Goal: Task Accomplishment & Management: Use online tool/utility

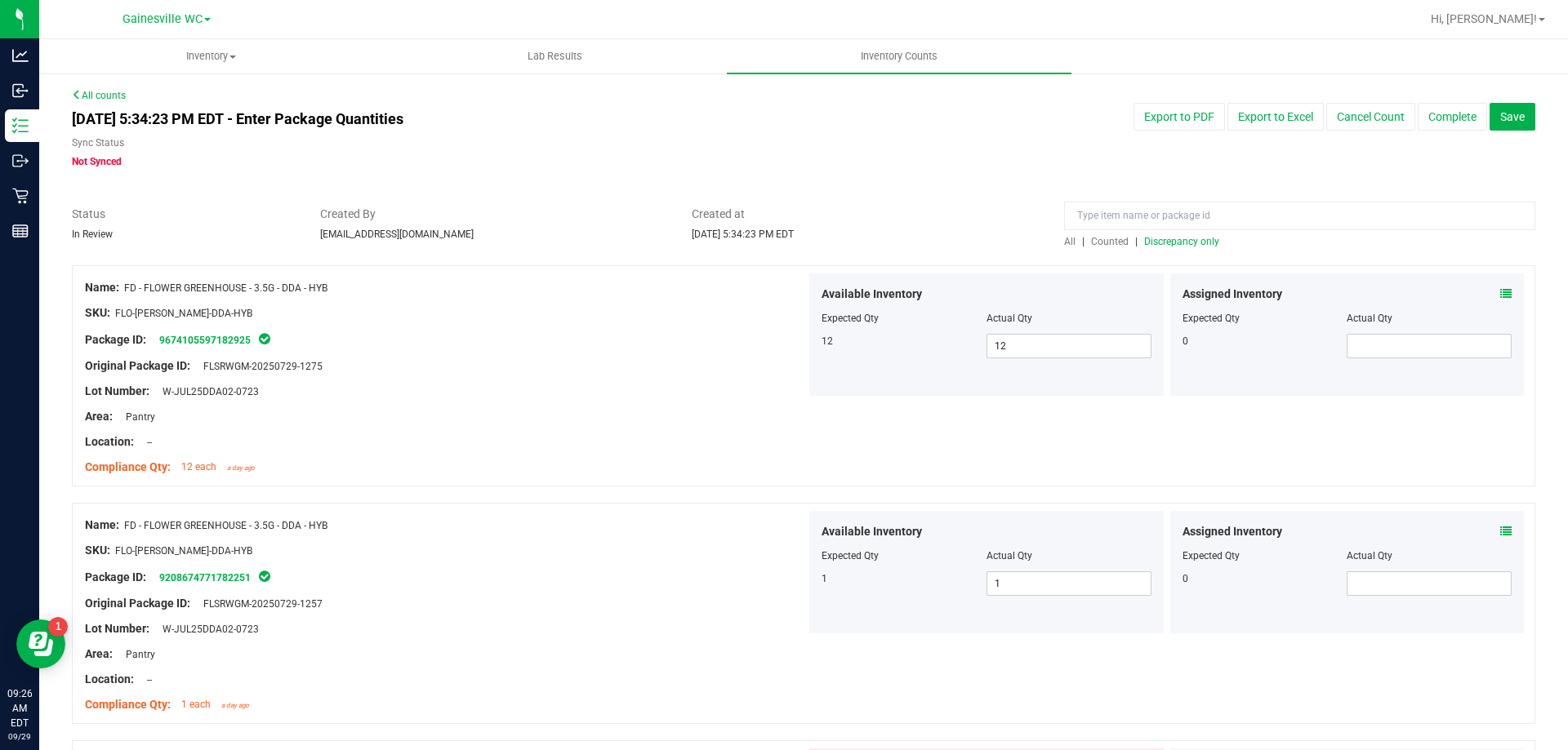
scroll to position [3511, 0]
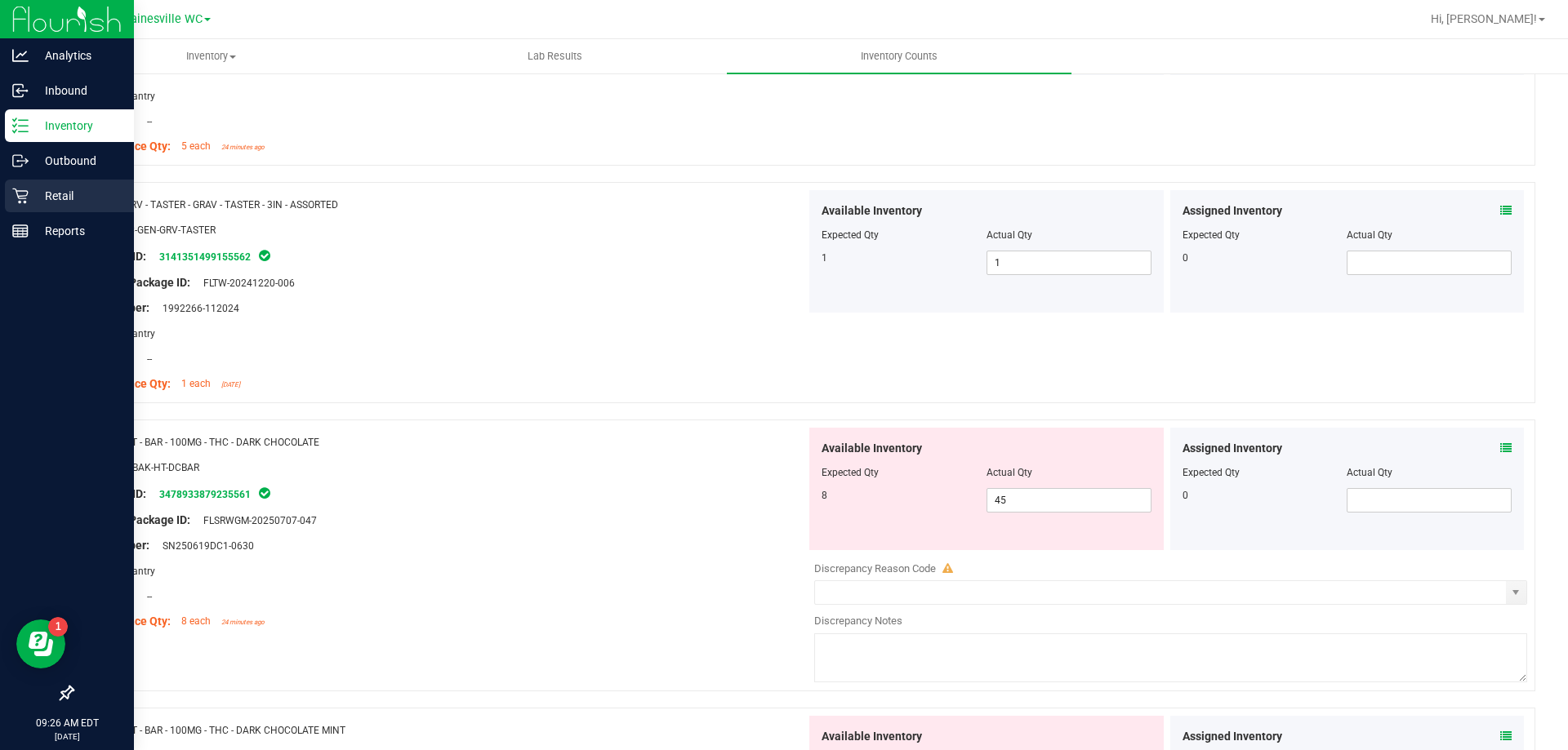
click at [41, 198] on p "Retail" at bounding box center [78, 196] width 98 height 20
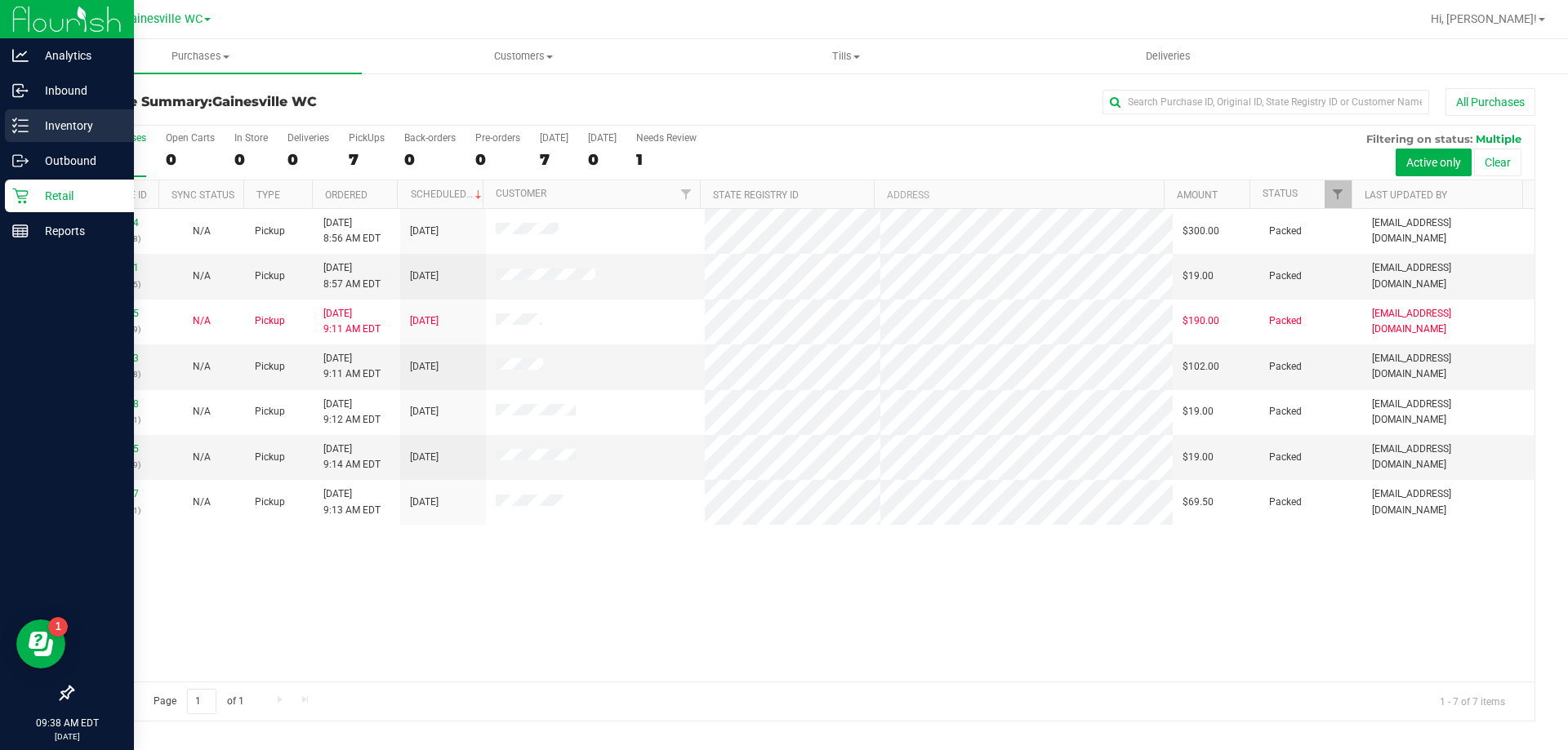
click at [34, 128] on p "Inventory" at bounding box center [78, 126] width 98 height 20
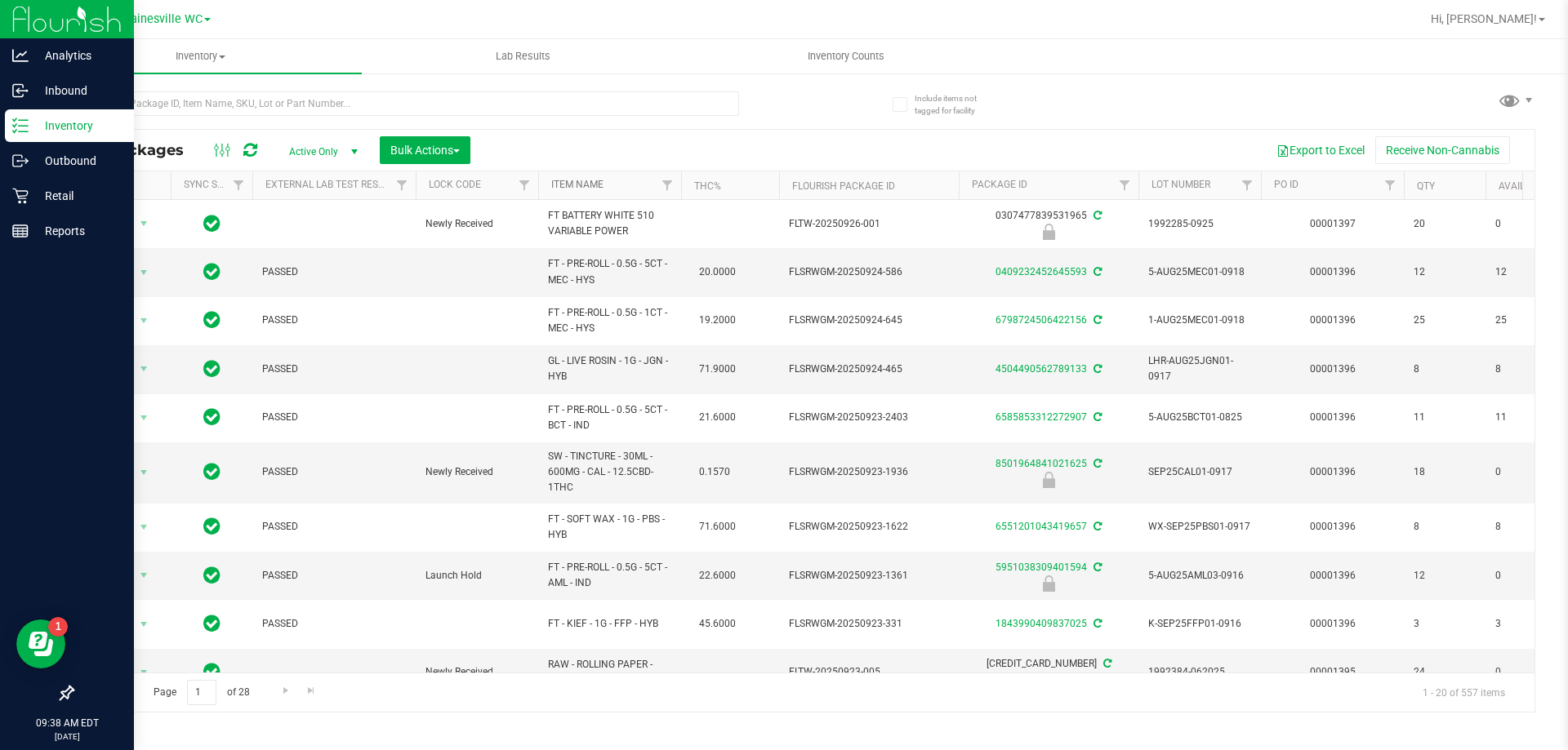
click at [583, 186] on link "Item Name" at bounding box center [576, 184] width 52 height 12
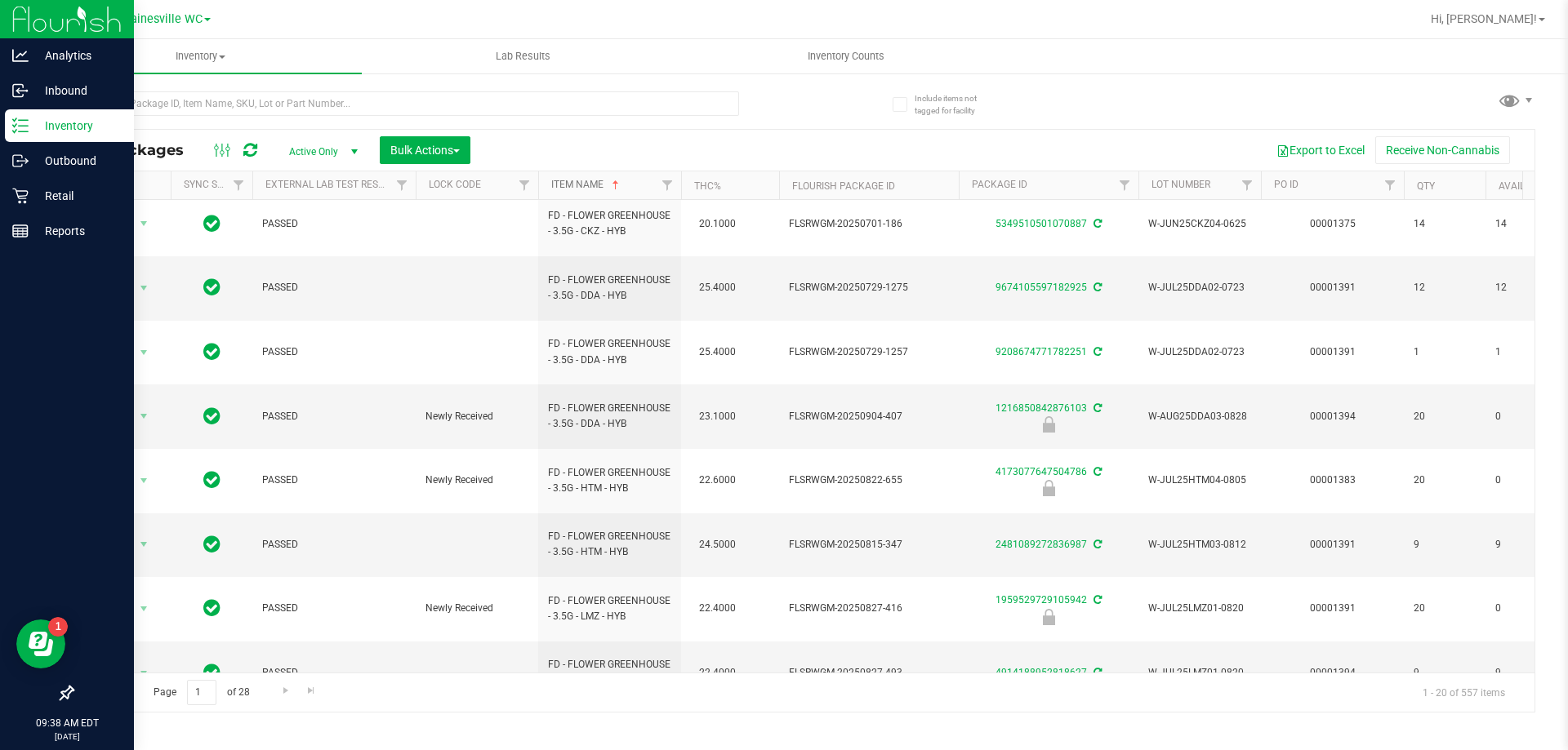
scroll to position [541, 0]
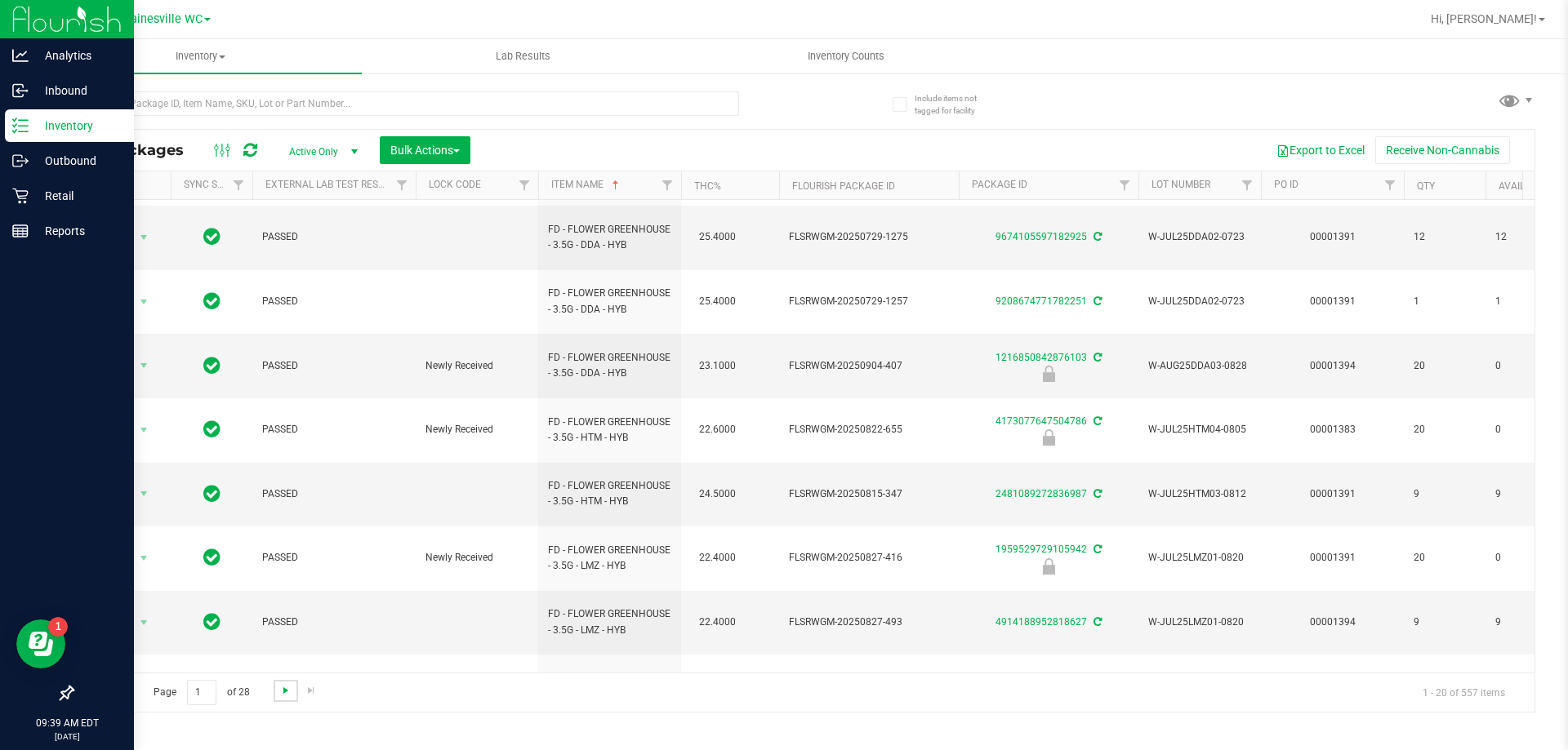
click at [288, 692] on span "Go to the next page" at bounding box center [286, 690] width 13 height 13
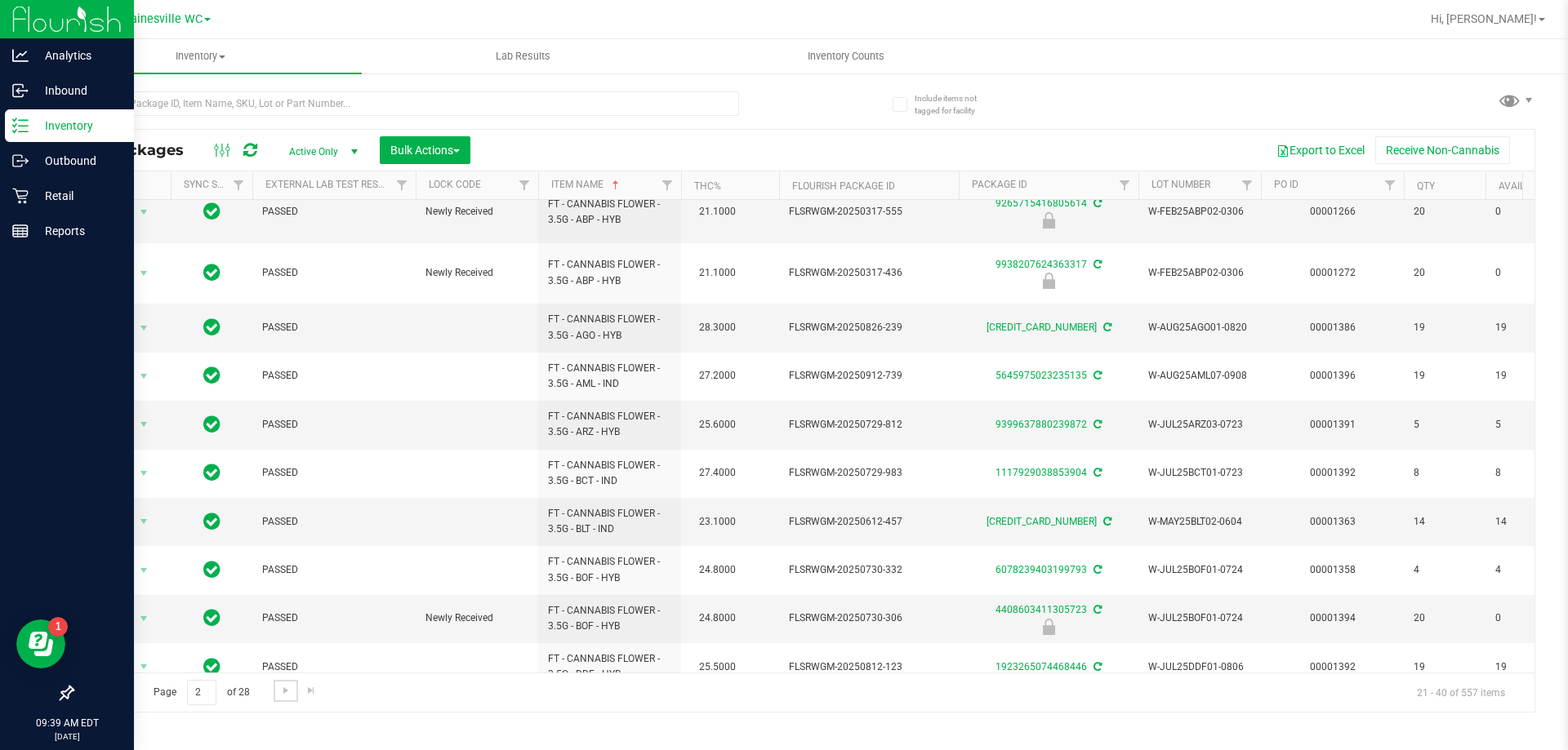
scroll to position [558, 0]
click at [290, 696] on span "Go to the next page" at bounding box center [286, 690] width 13 height 13
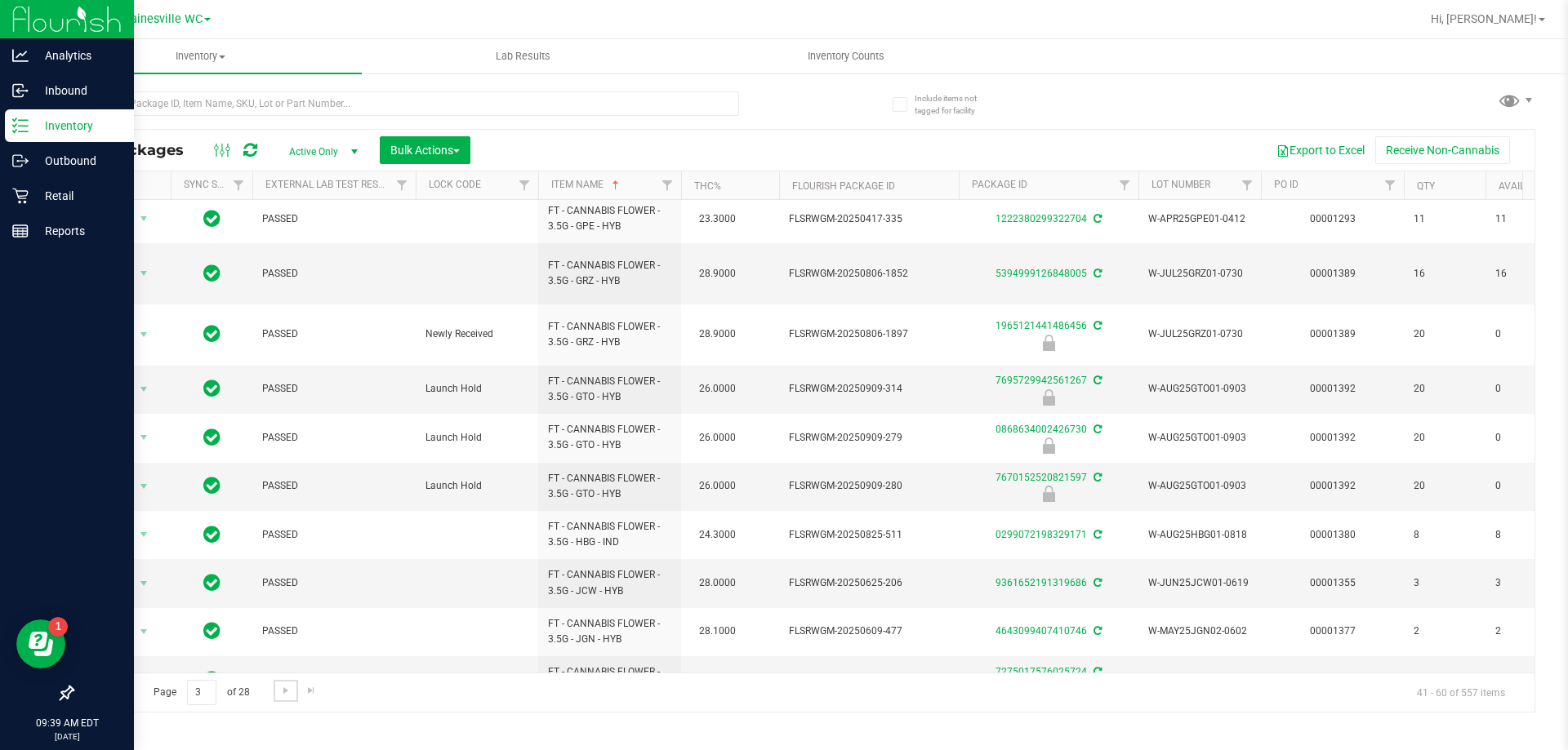
scroll to position [509, 0]
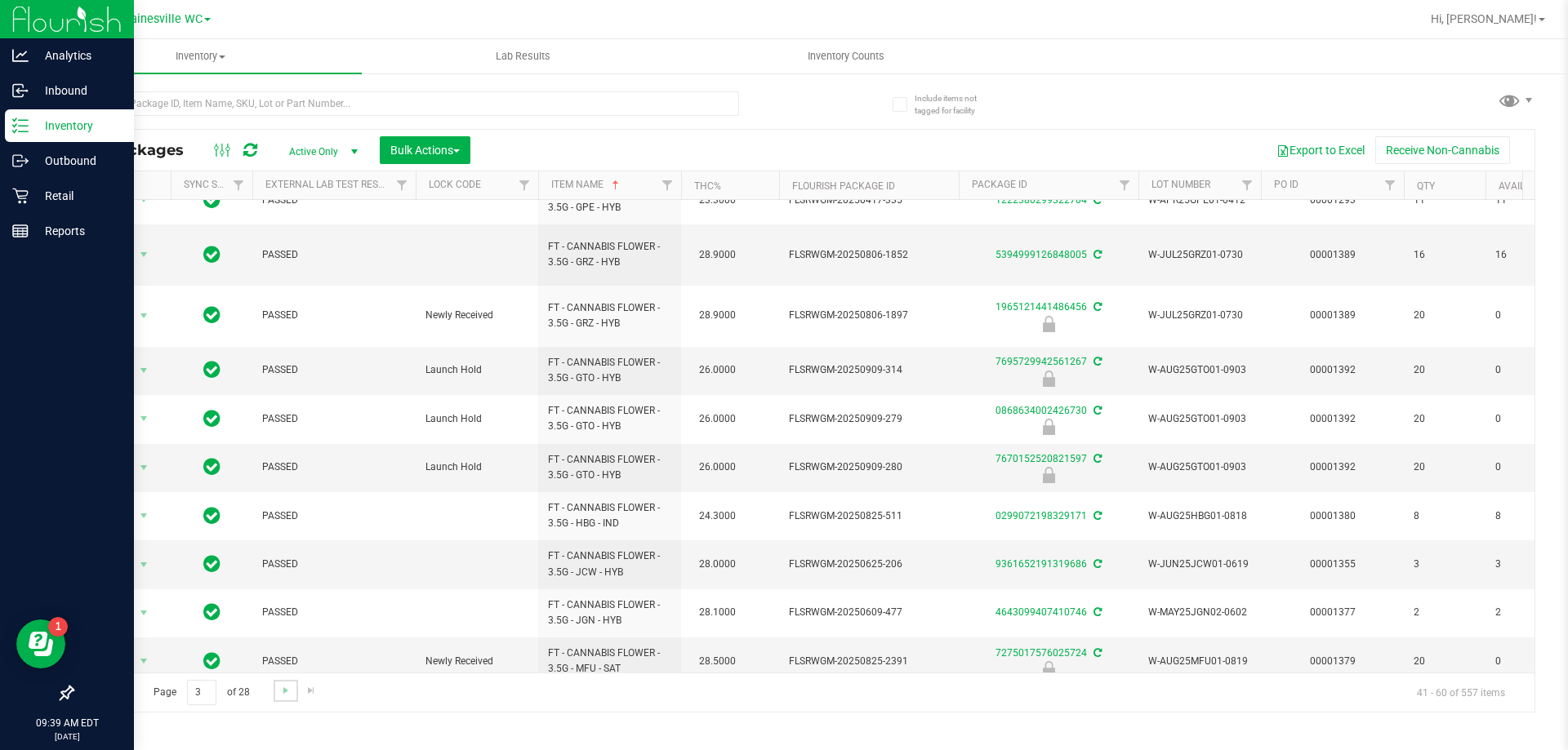
click at [279, 697] on link "Go to the next page" at bounding box center [285, 690] width 24 height 22
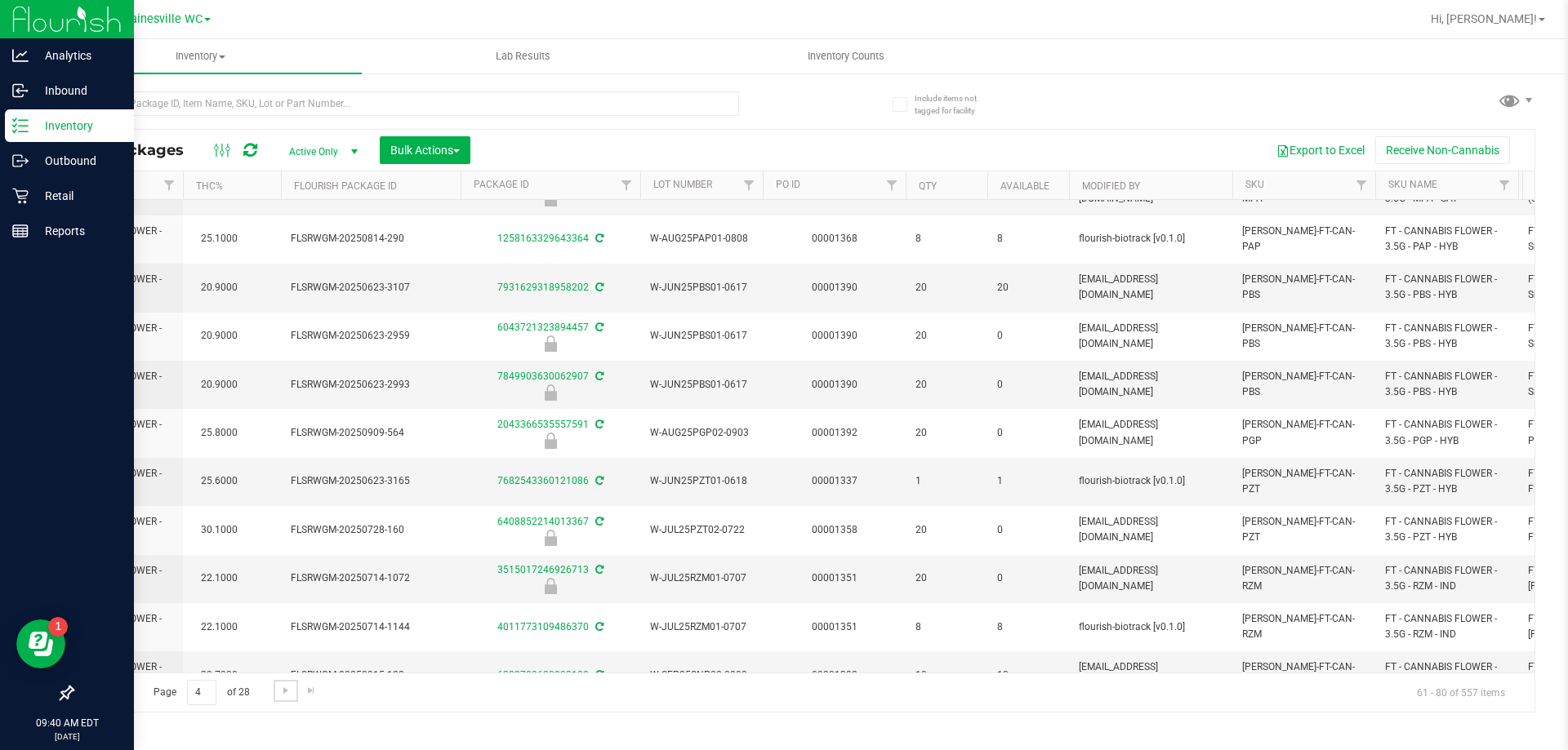
scroll to position [82, 474]
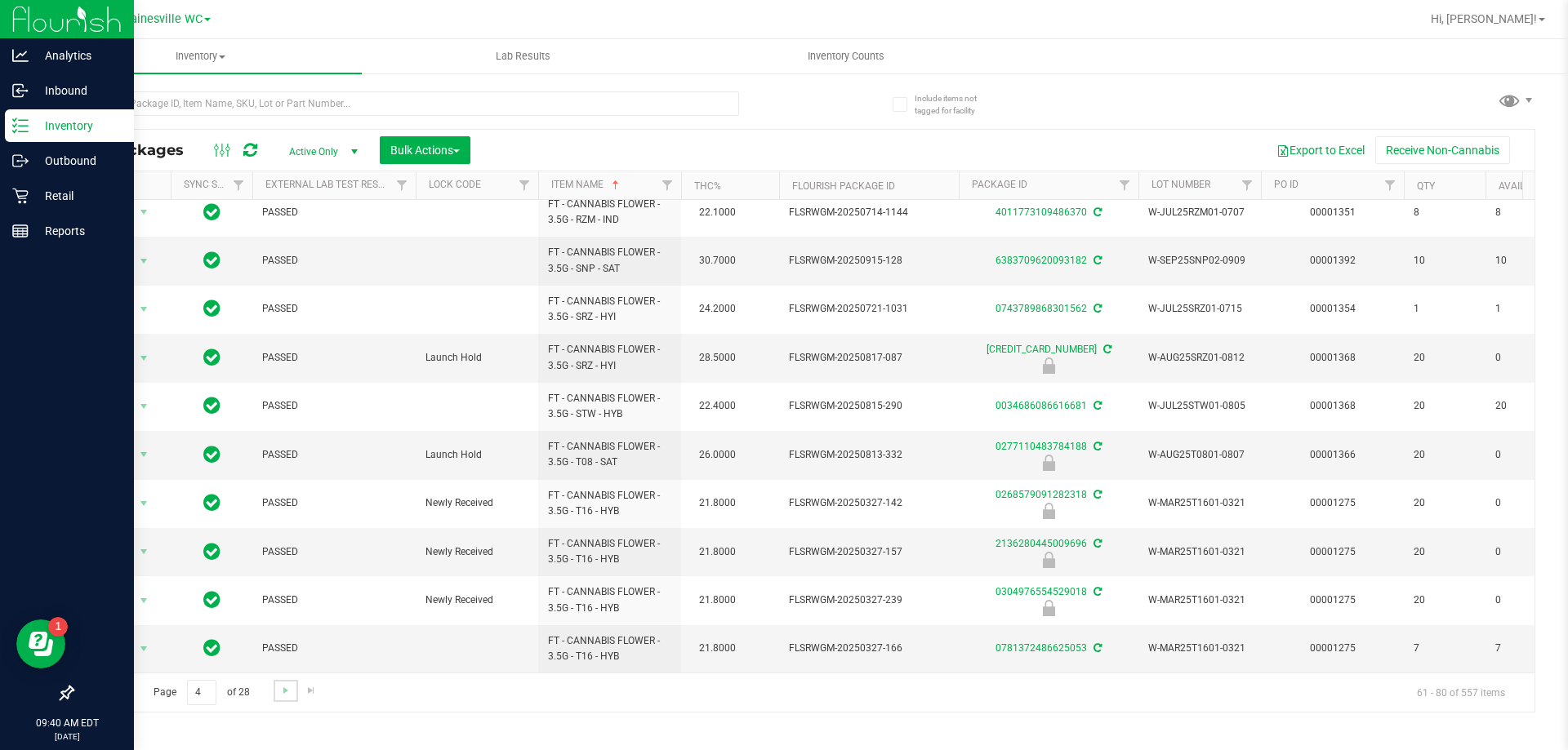
click at [284, 697] on link "Go to the next page" at bounding box center [285, 690] width 24 height 22
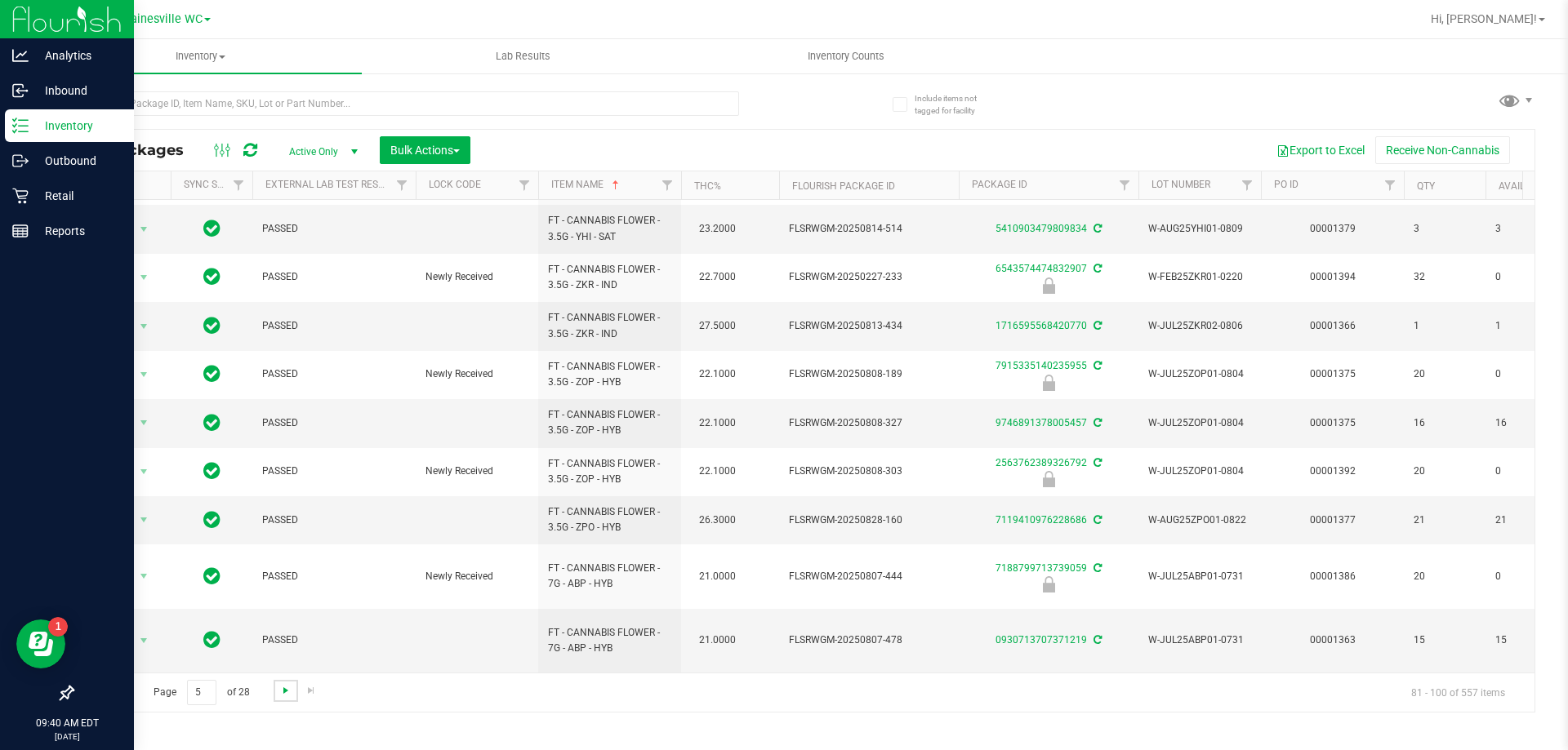
click at [290, 694] on span "Go to the next page" at bounding box center [286, 690] width 13 height 13
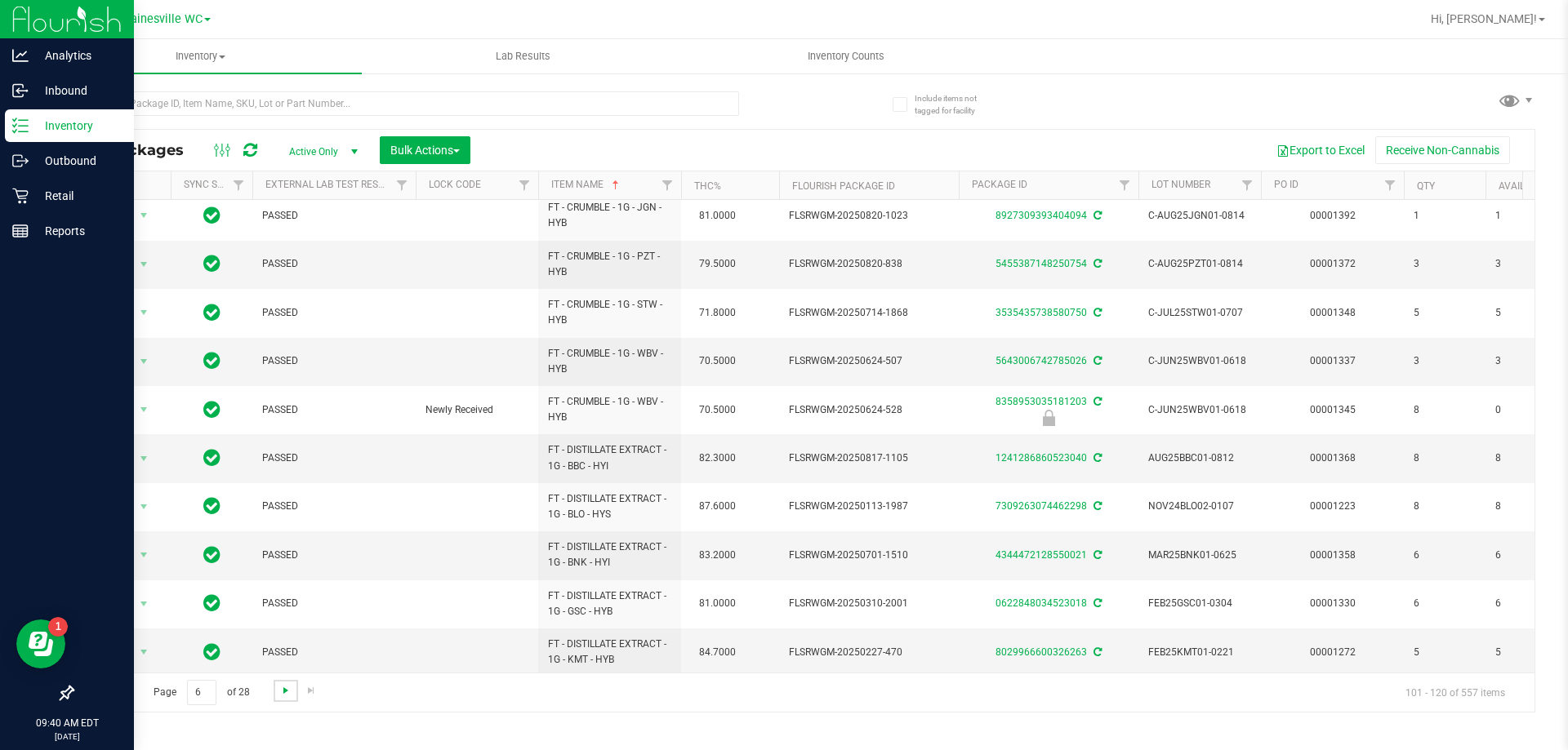
click at [280, 684] on span "Go to the next page" at bounding box center [286, 690] width 13 height 13
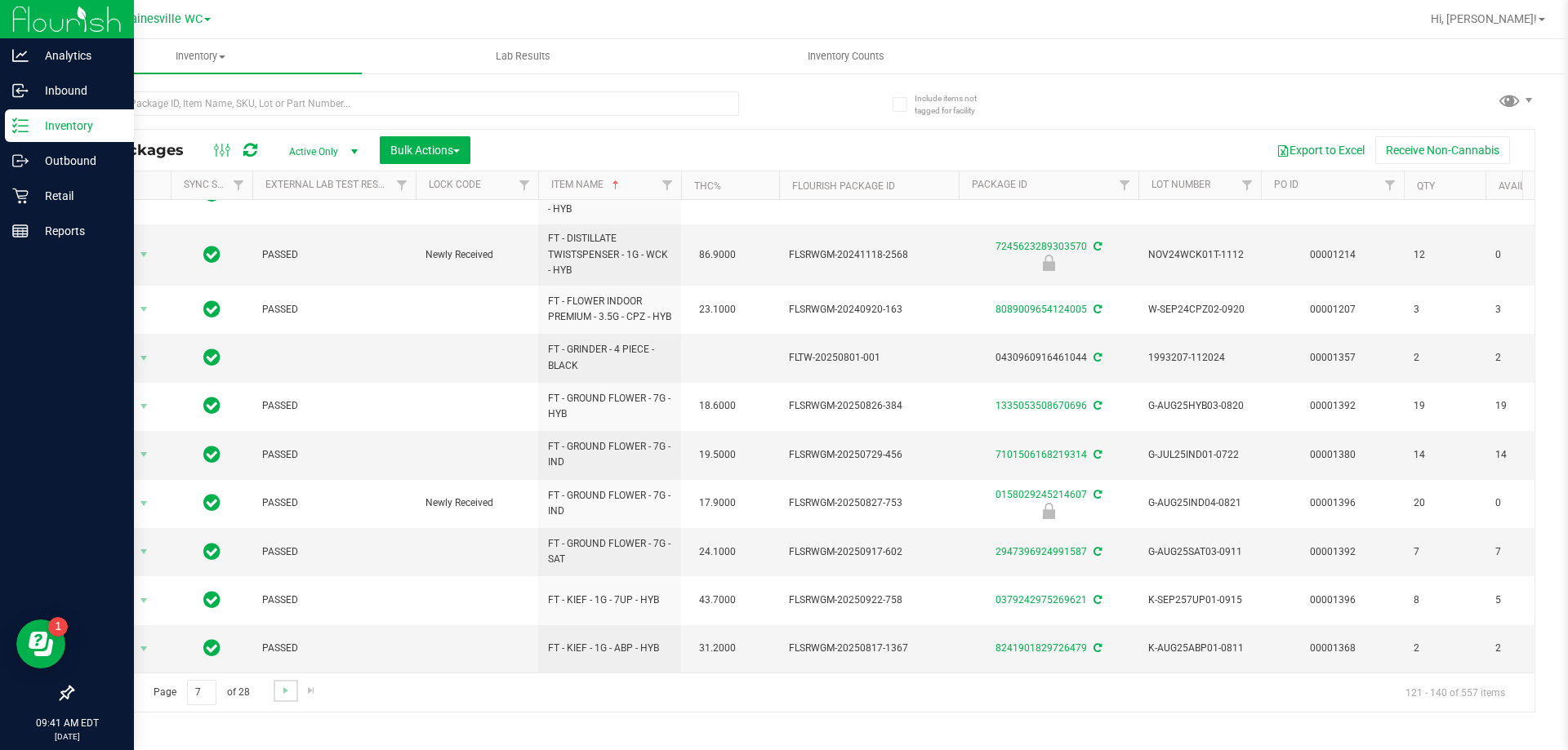
click at [278, 699] on link "Go to the next page" at bounding box center [285, 690] width 24 height 22
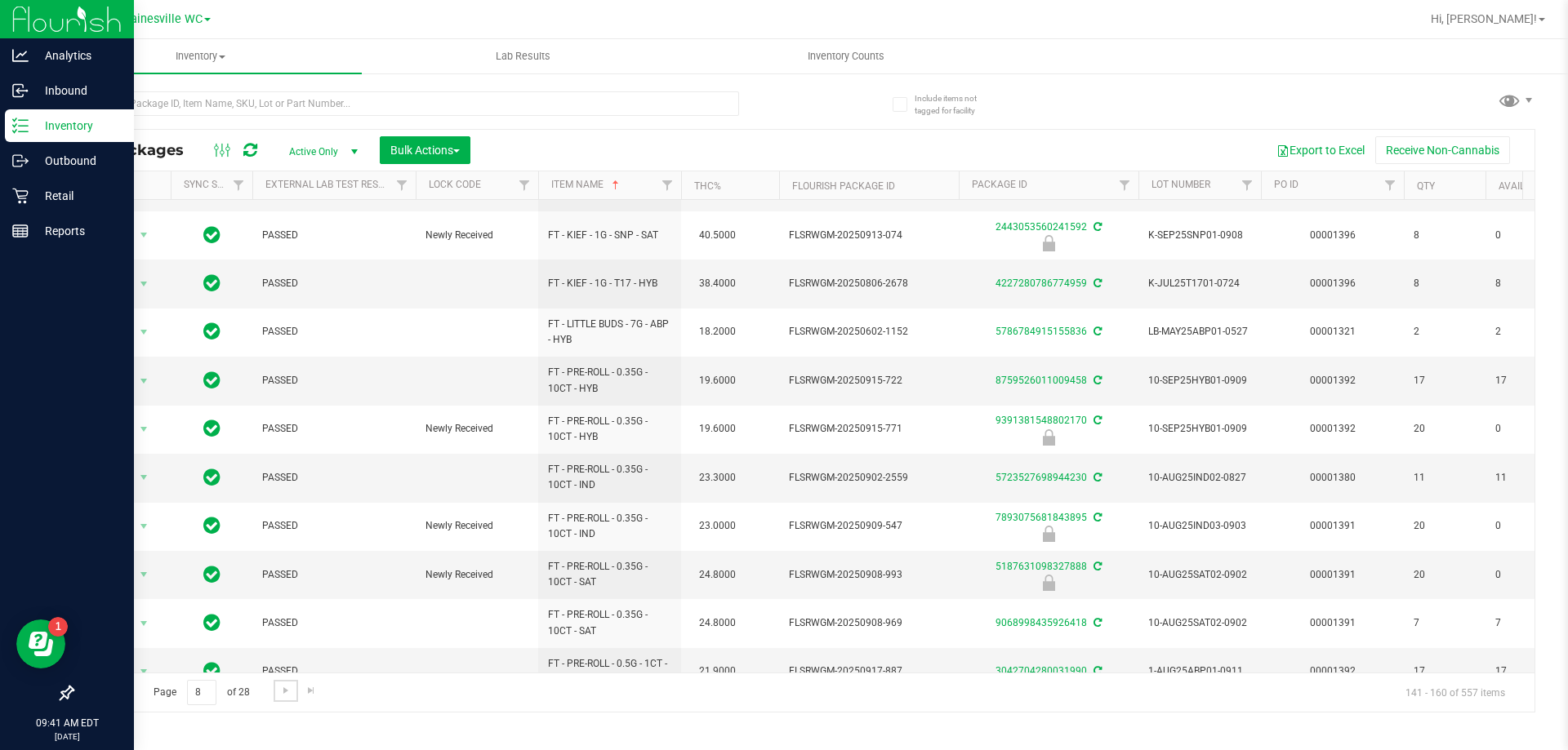
scroll to position [509, 0]
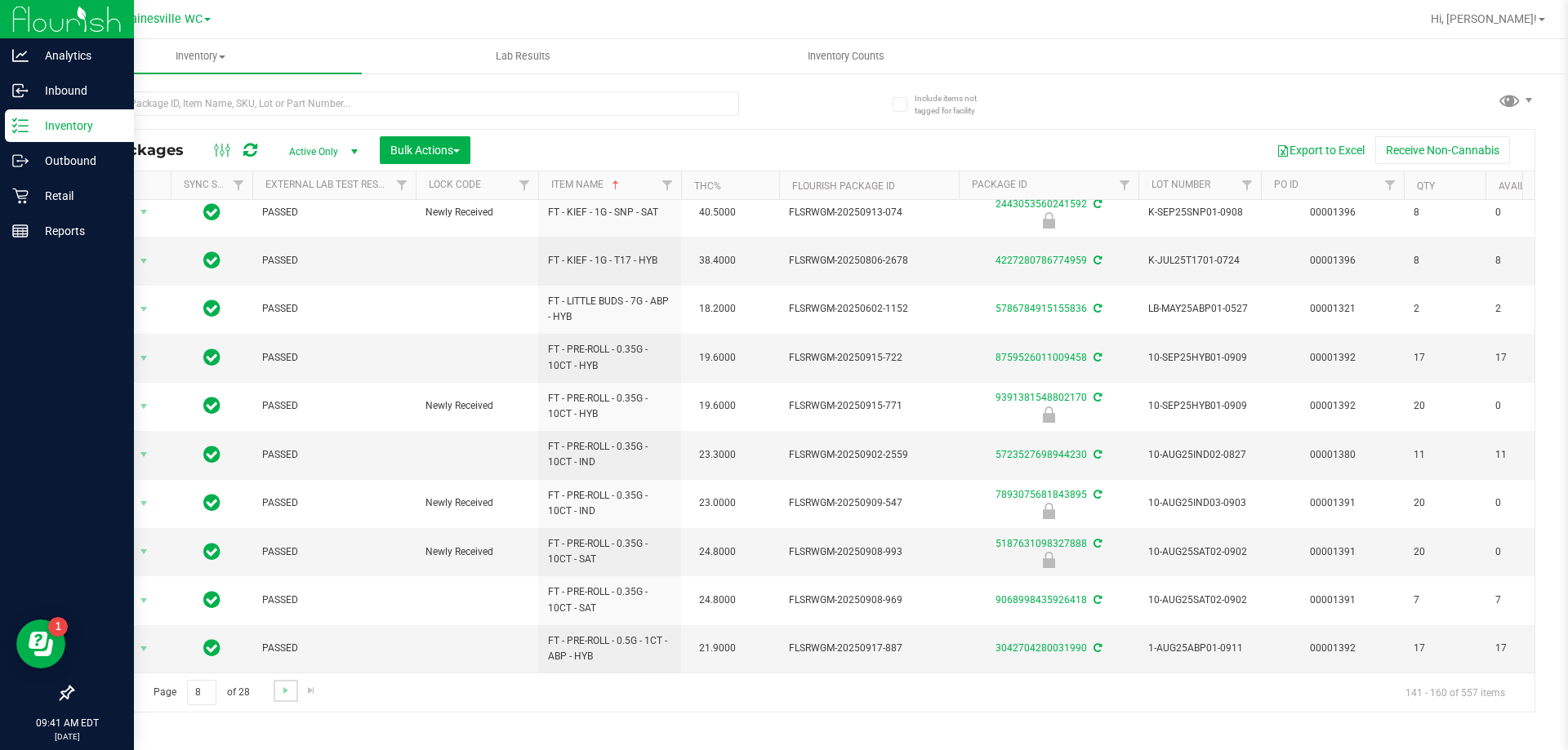
click at [277, 694] on link "Go to the next page" at bounding box center [285, 690] width 24 height 22
click at [117, 541] on span "Action" at bounding box center [111, 552] width 44 height 23
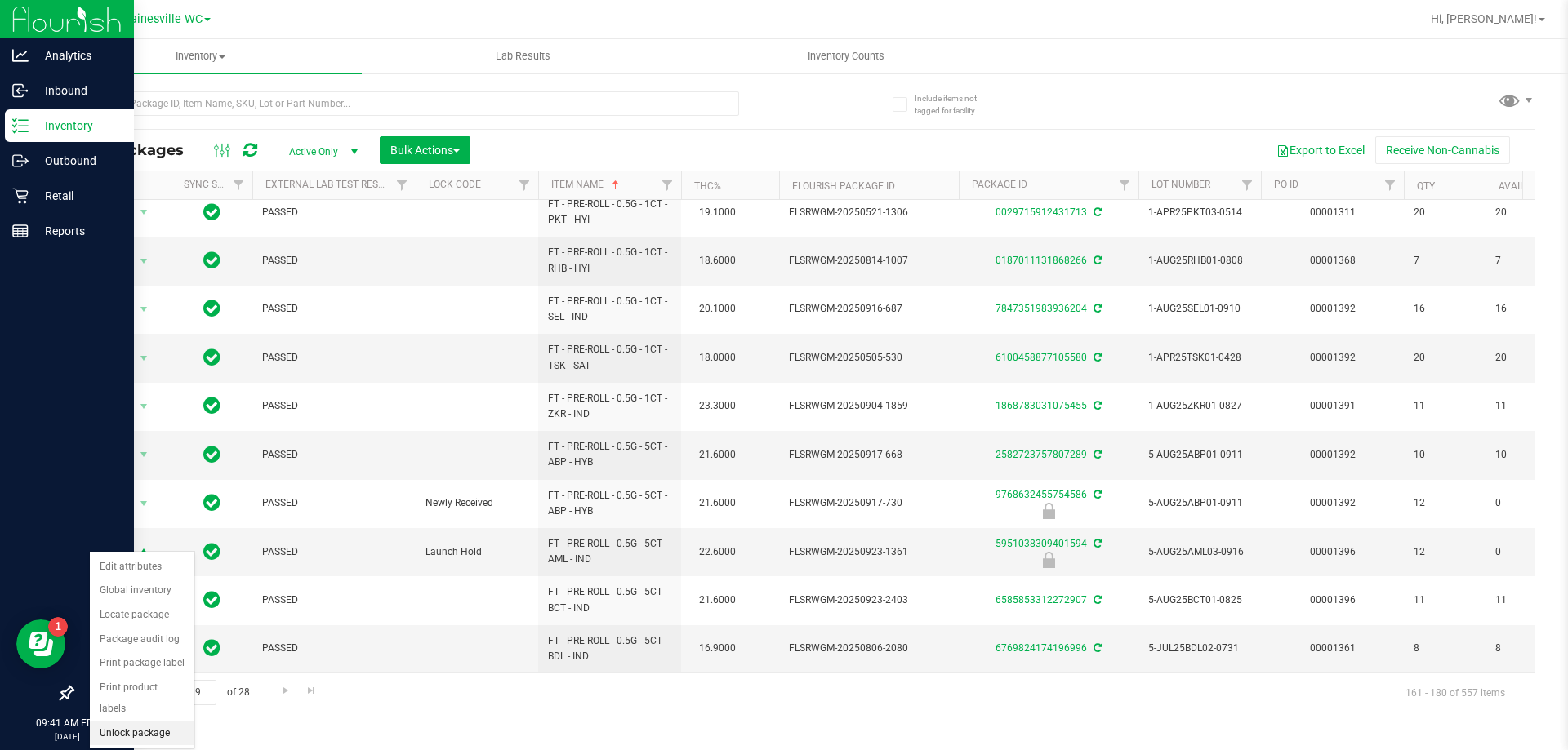
click at [108, 722] on li "Unlock package" at bounding box center [142, 734] width 104 height 25
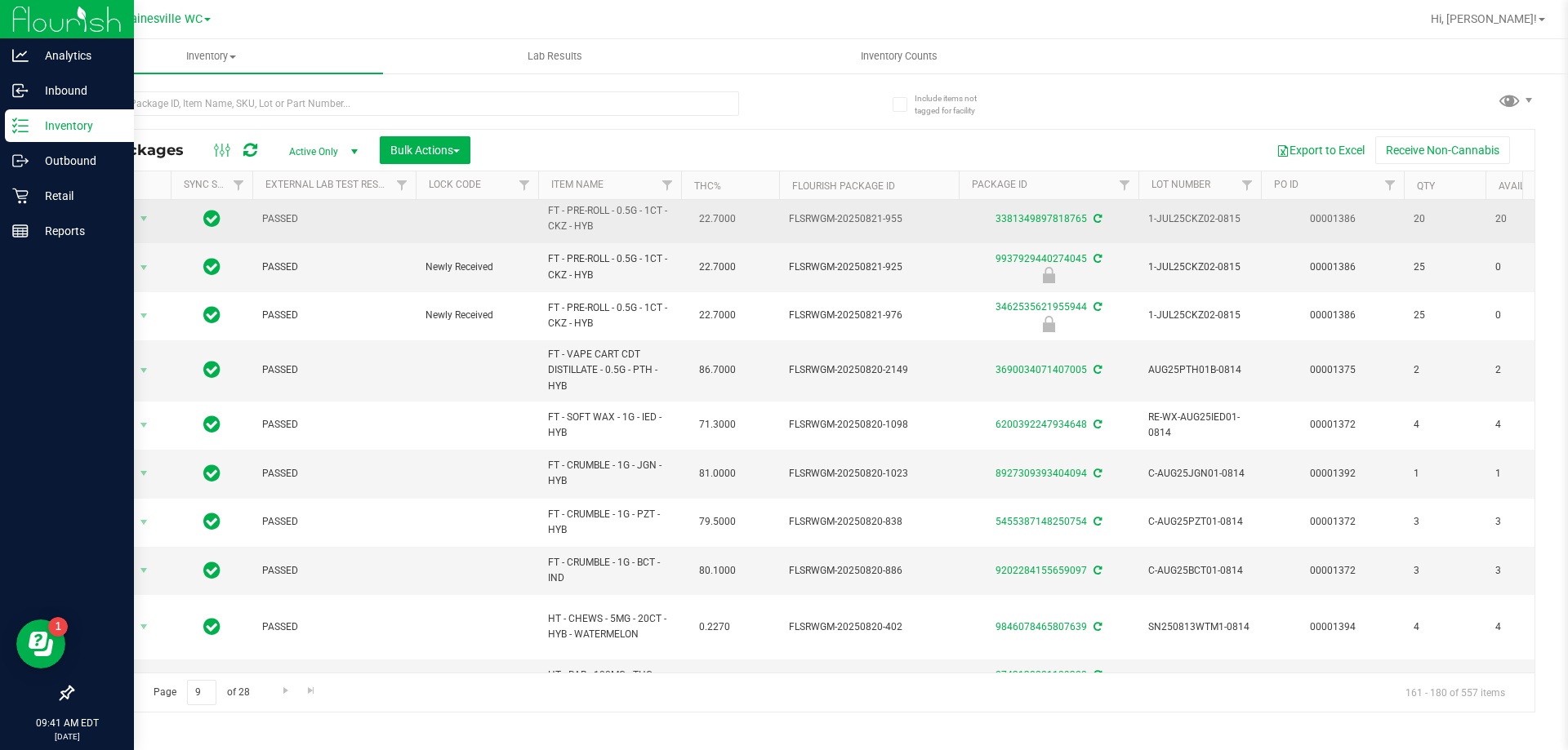
scroll to position [0, 0]
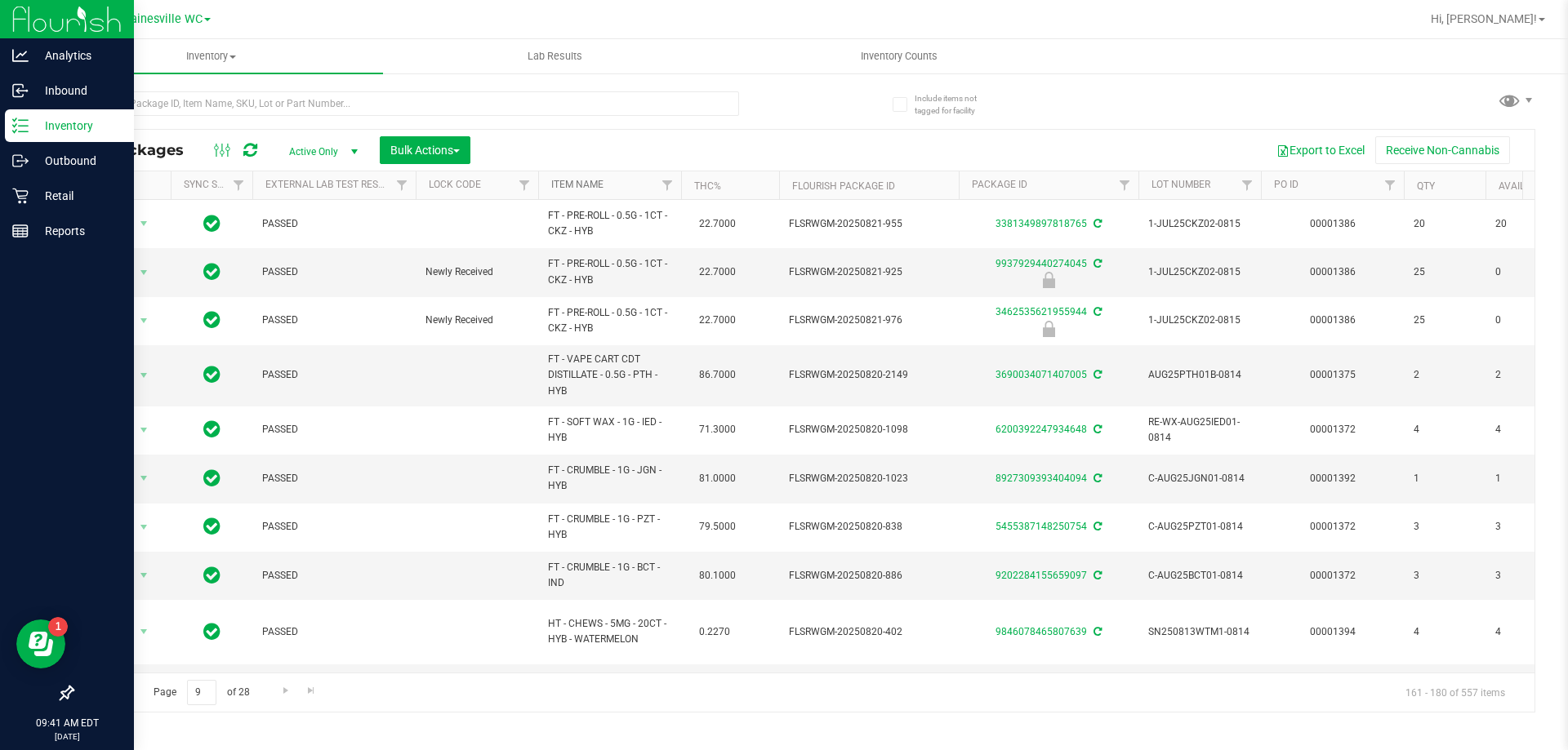
click at [580, 186] on link "Item Name" at bounding box center [576, 184] width 52 height 12
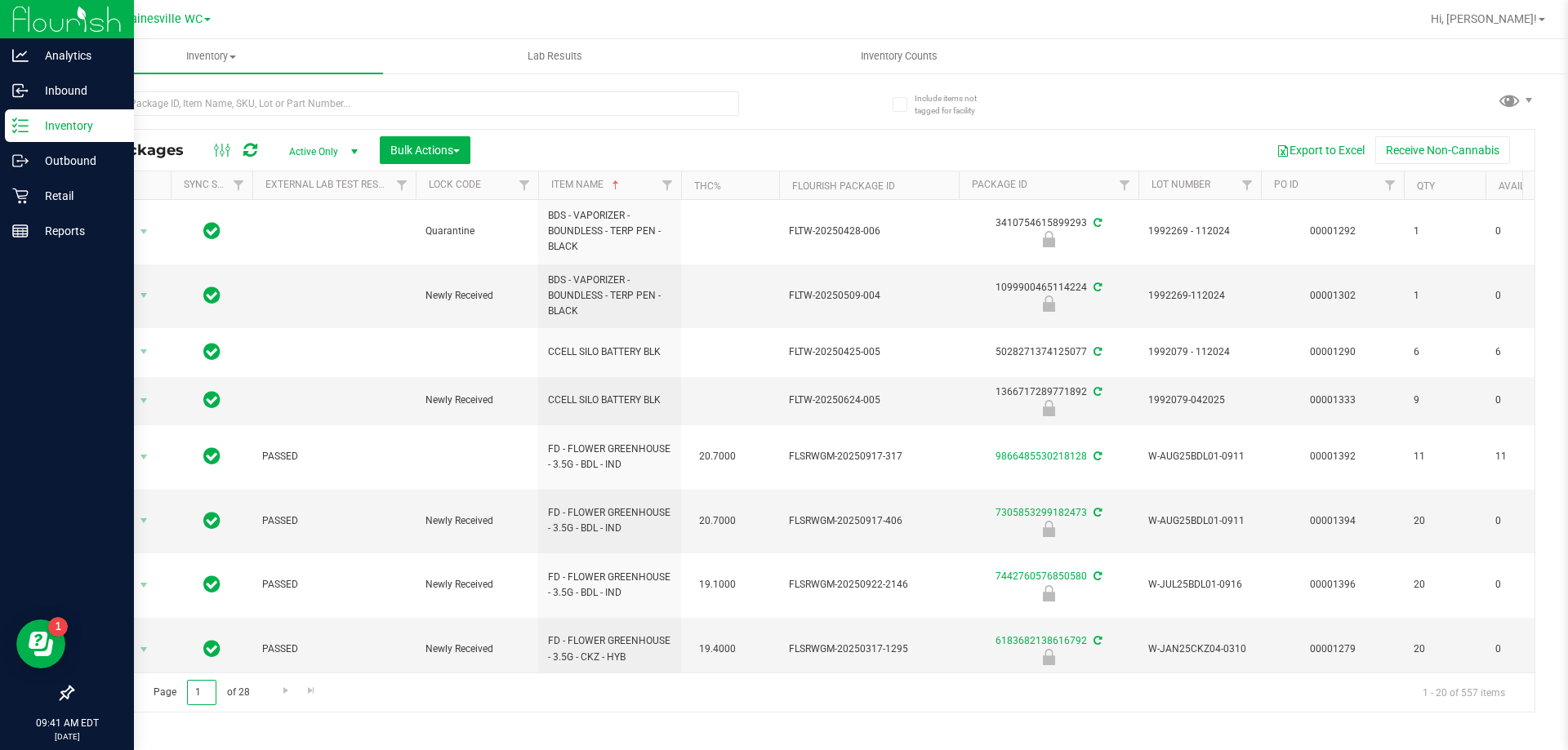
click at [202, 695] on input "1" at bounding box center [202, 692] width 30 height 26
drag, startPoint x: 202, startPoint y: 695, endPoint x: 184, endPoint y: 695, distance: 18.0
click at [184, 695] on span "Page 1 of 28" at bounding box center [201, 692] width 123 height 26
type input "5"
click at [189, 729] on div "Inventory All packages All inventory Waste log Create inventory Lab Results Inv…" at bounding box center [803, 394] width 1528 height 711
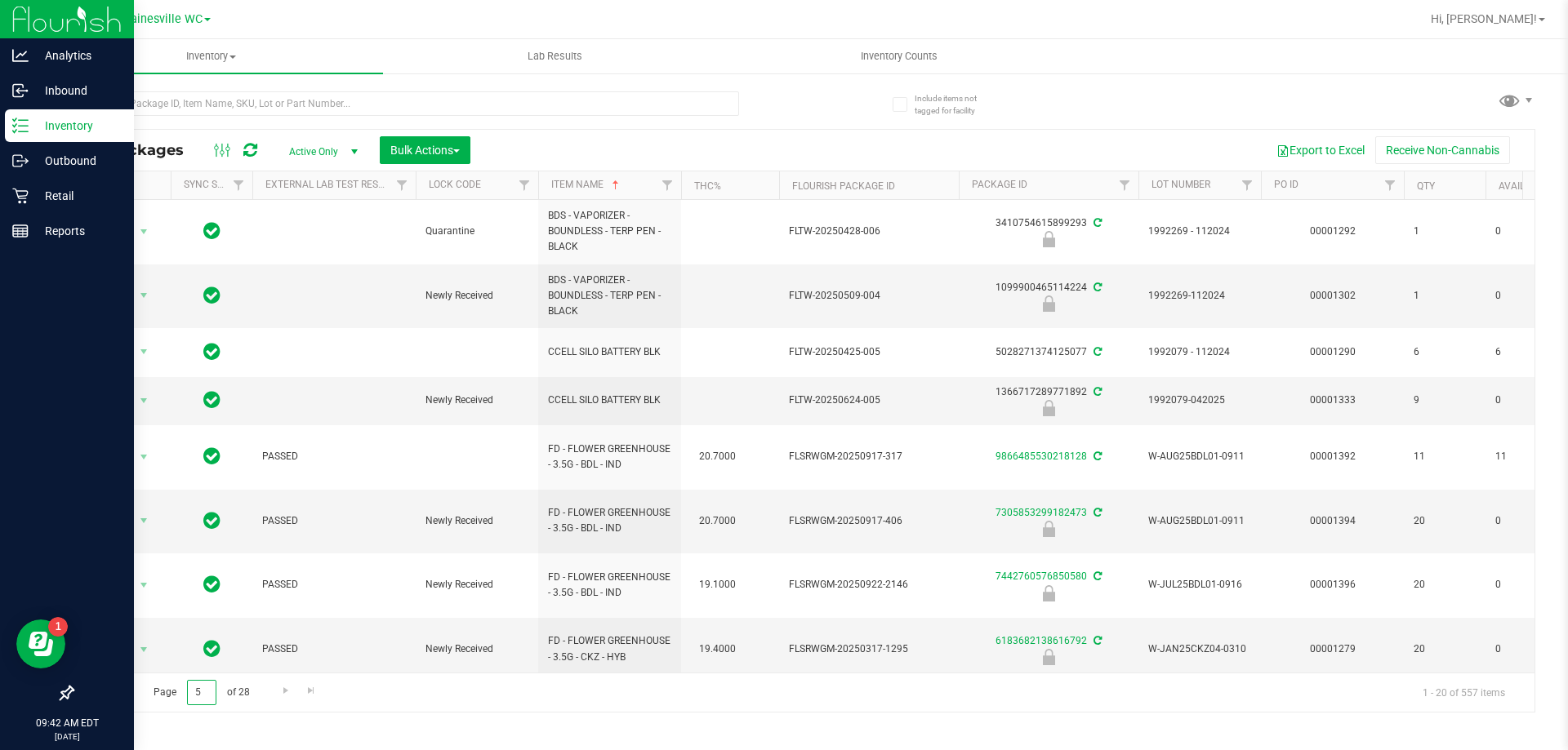
click at [200, 690] on input "5" at bounding box center [202, 692] width 30 height 26
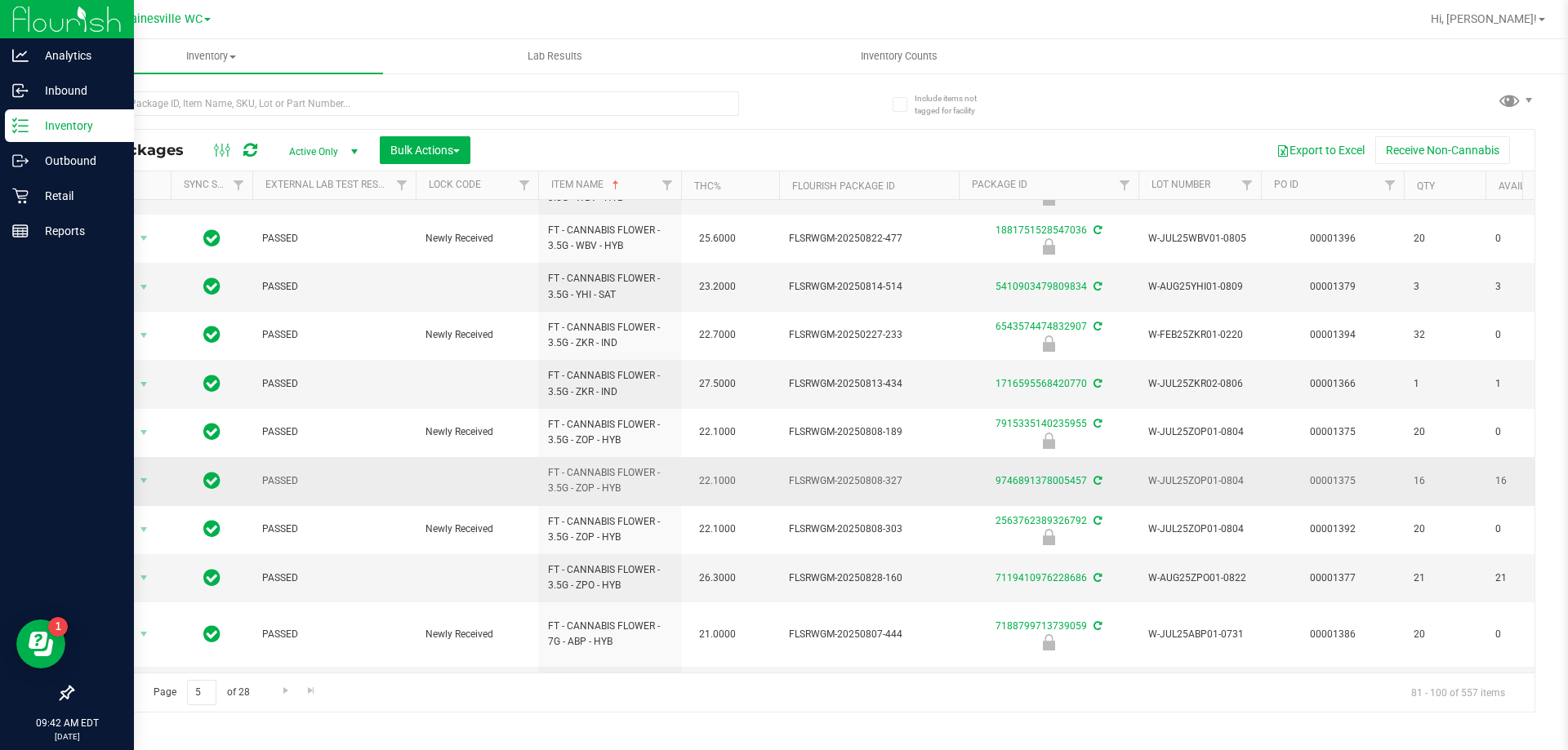
scroll to position [534, 0]
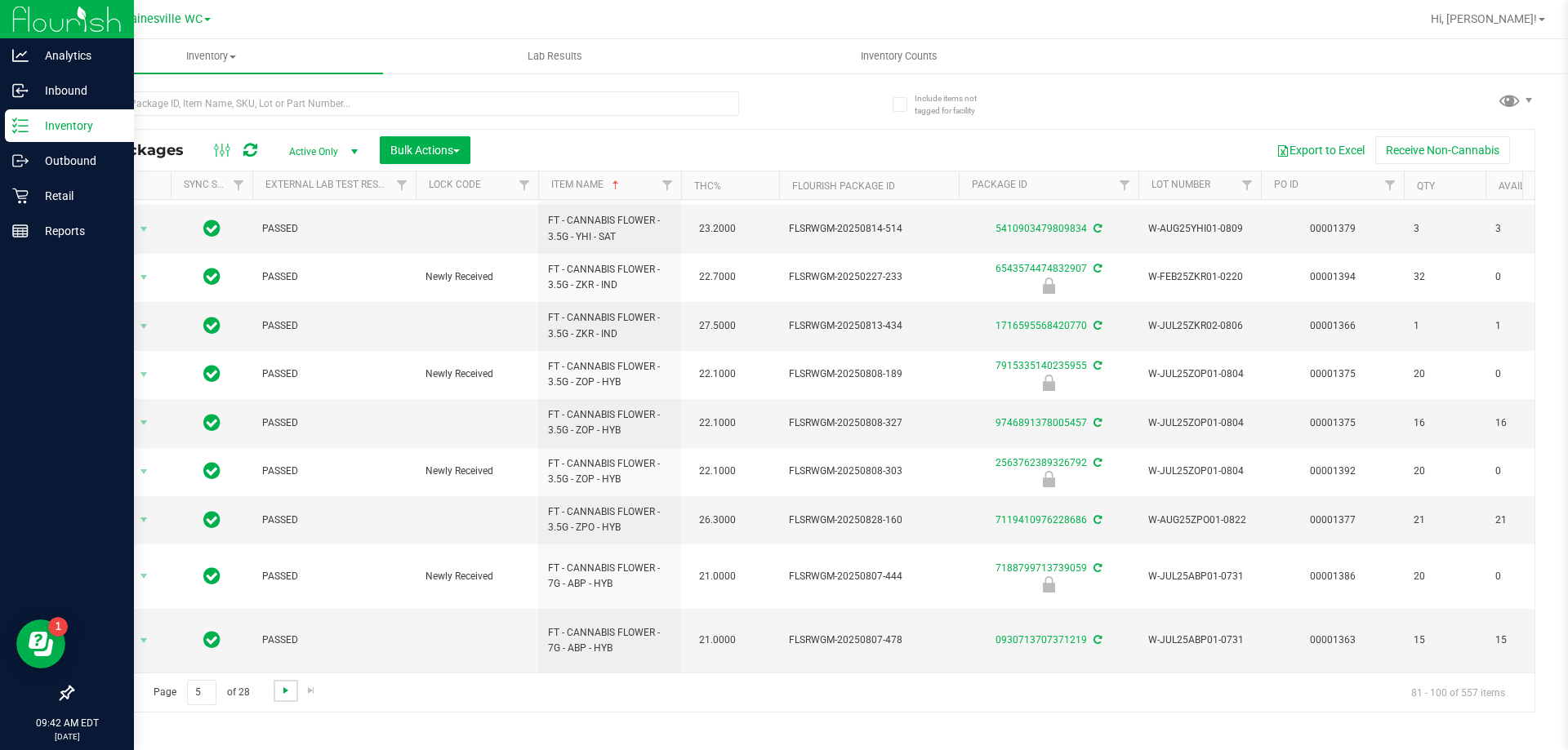
click at [284, 694] on span "Go to the next page" at bounding box center [286, 690] width 13 height 13
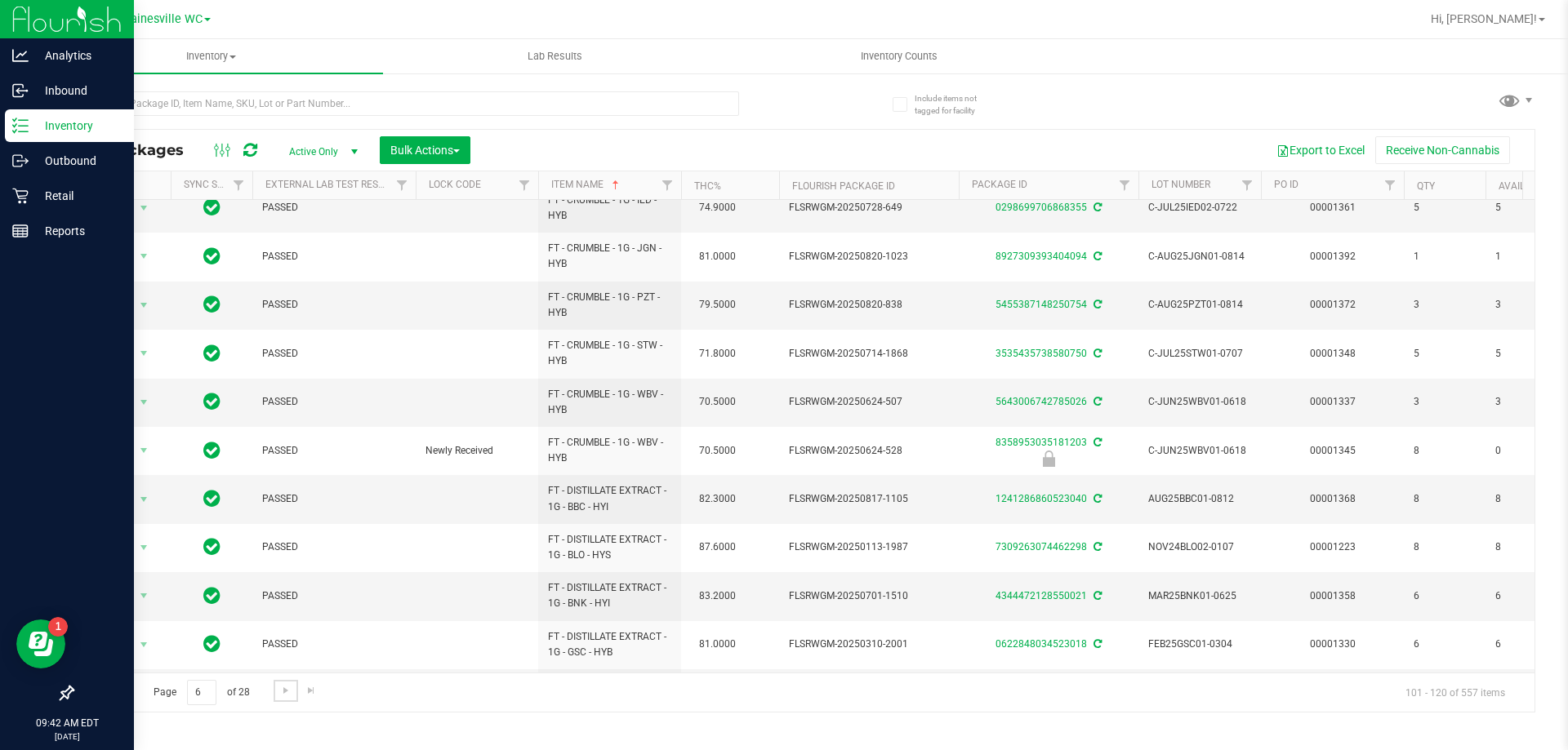
scroll to position [509, 0]
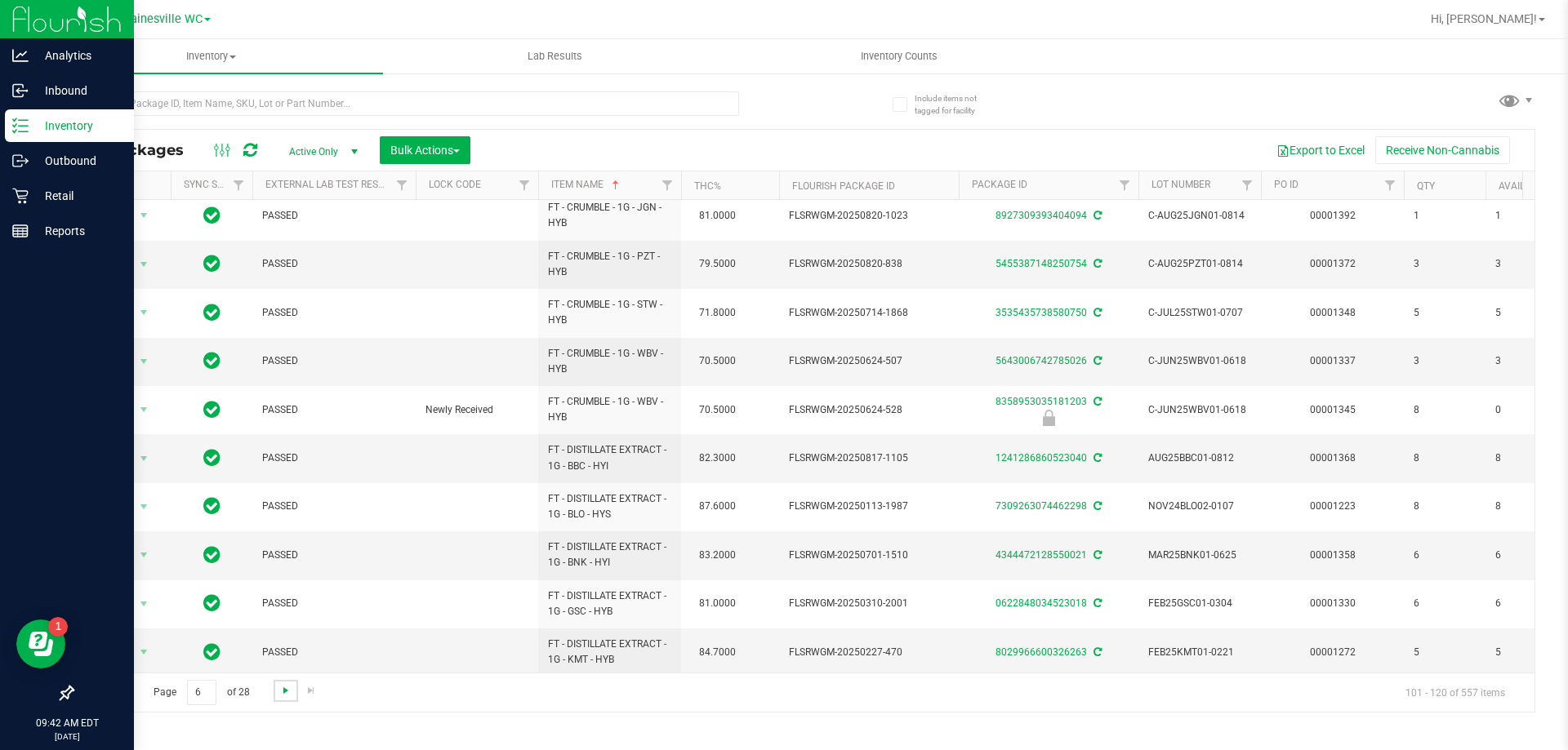
click at [290, 690] on span "Go to the next page" at bounding box center [286, 690] width 13 height 13
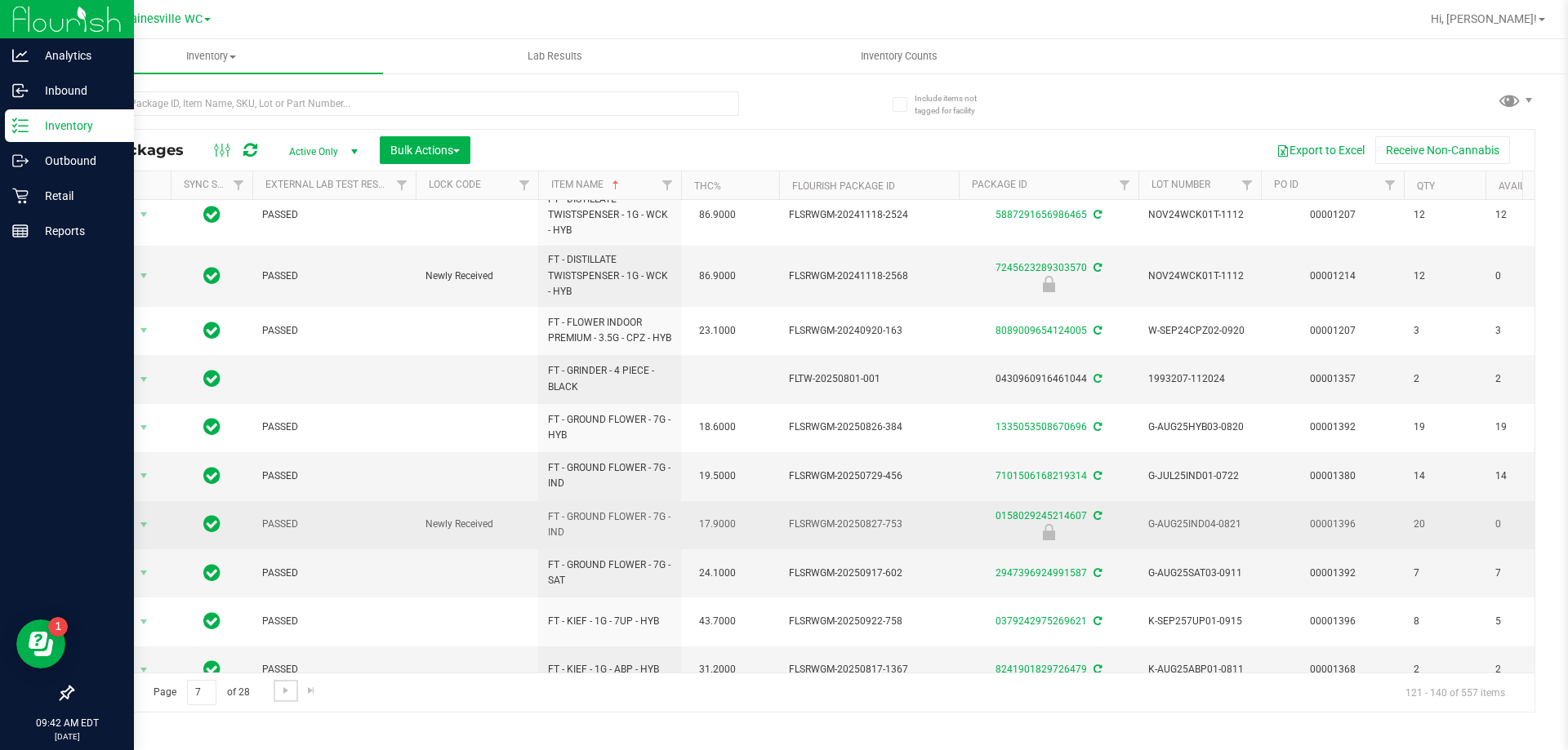
scroll to position [583, 0]
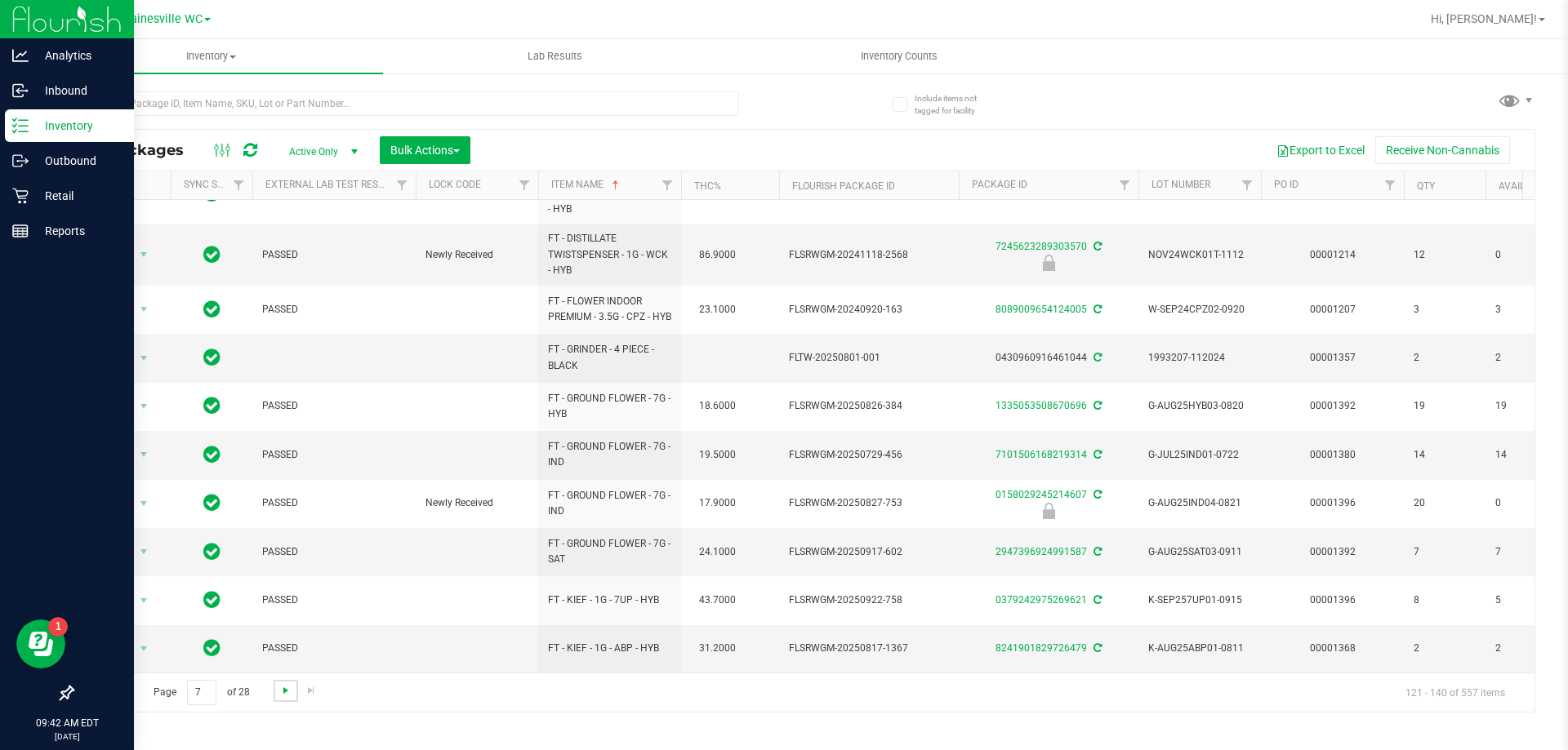
click at [289, 689] on span "Go to the next page" at bounding box center [286, 690] width 13 height 13
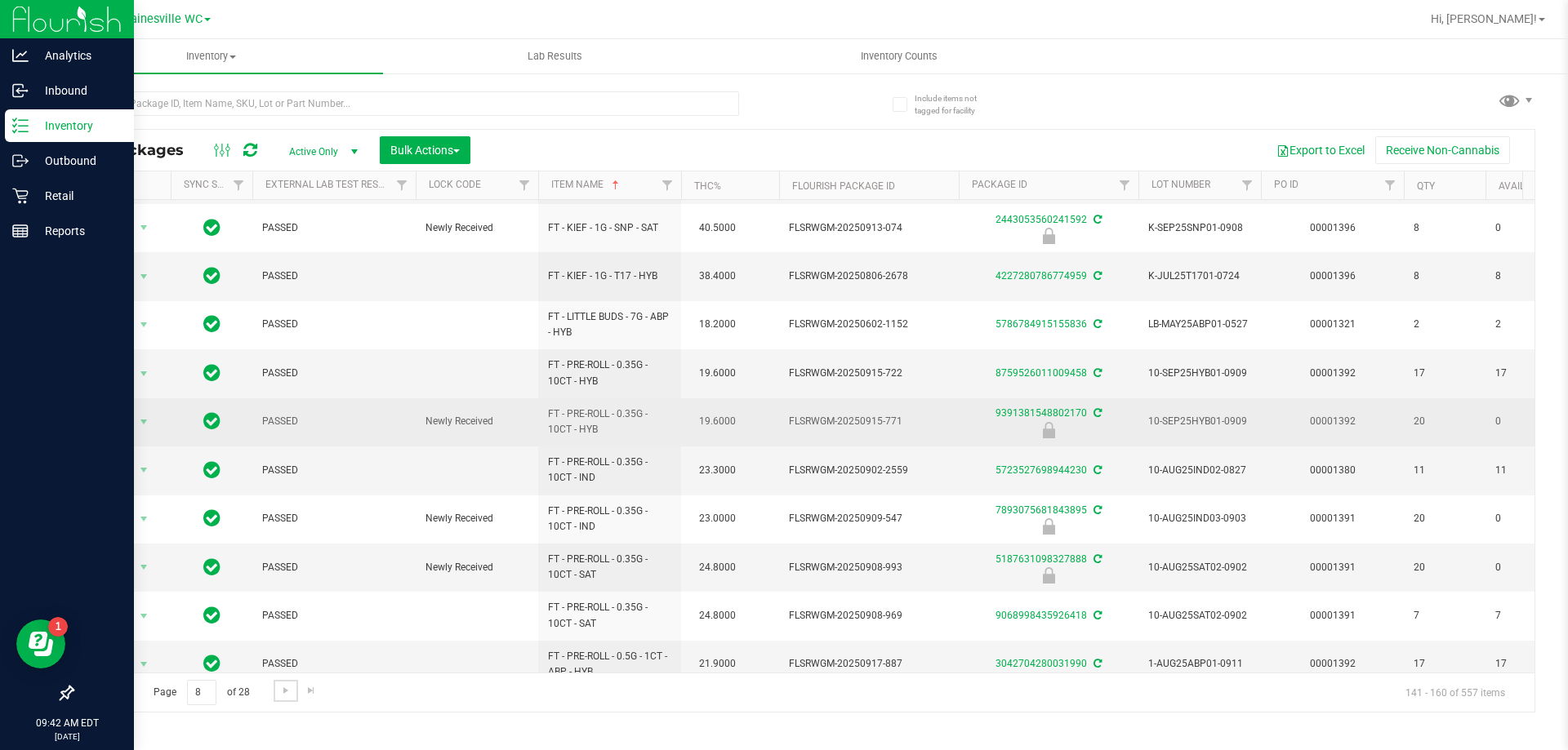
scroll to position [509, 0]
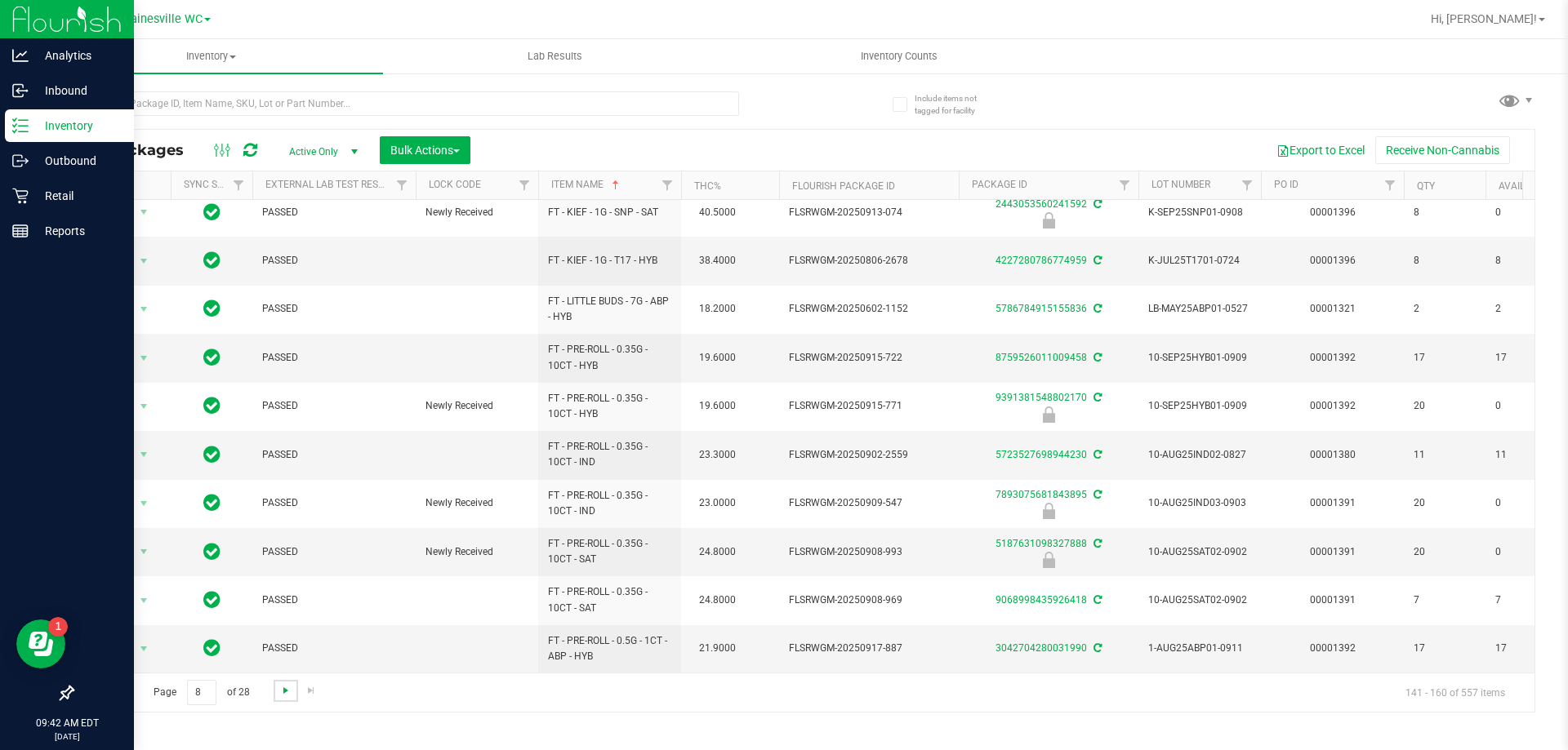
click at [287, 689] on span "Go to the next page" at bounding box center [286, 690] width 13 height 13
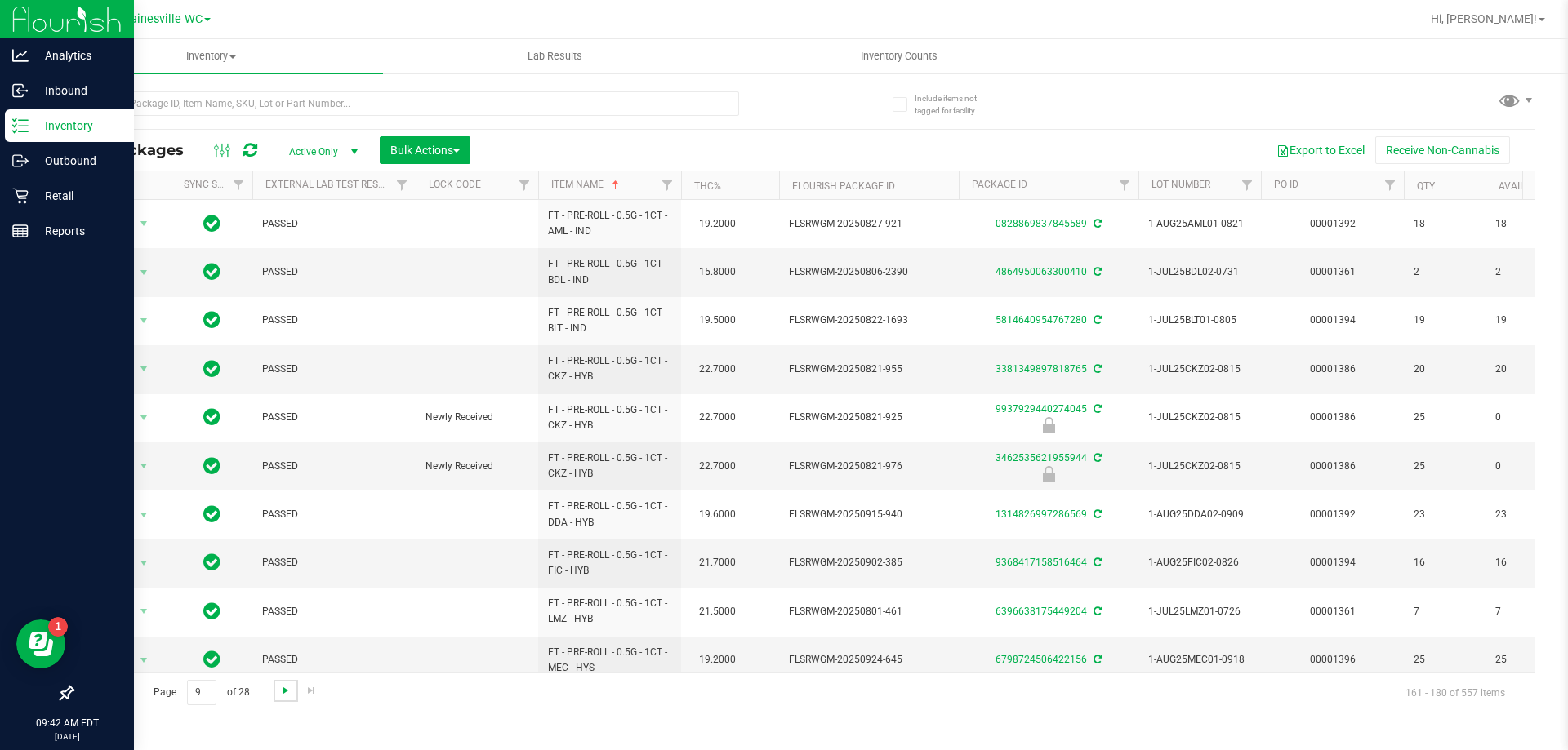
click at [287, 689] on span "Go to the next page" at bounding box center [286, 690] width 13 height 13
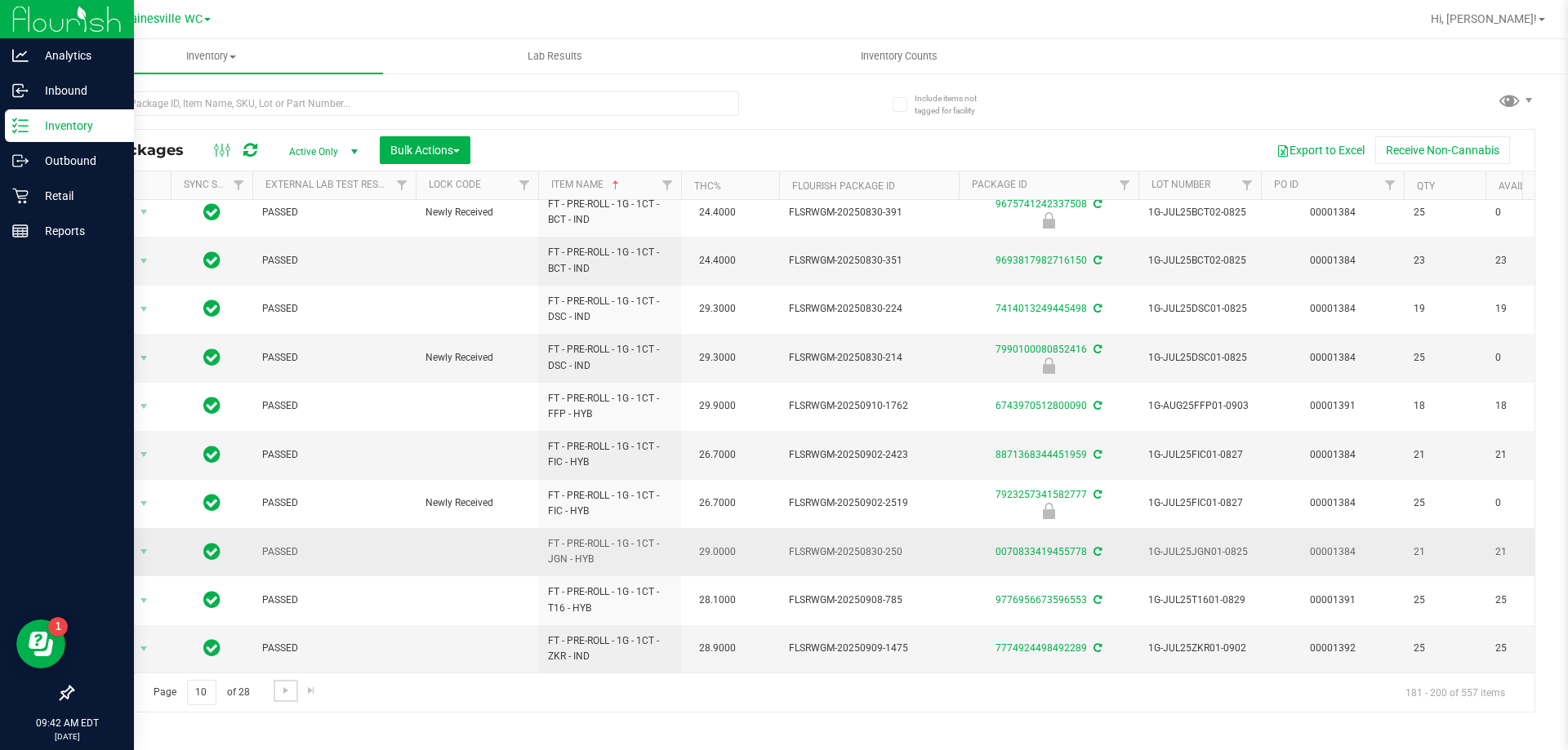
scroll to position [509, 0]
click at [293, 690] on link "Go to the next page" at bounding box center [285, 690] width 24 height 22
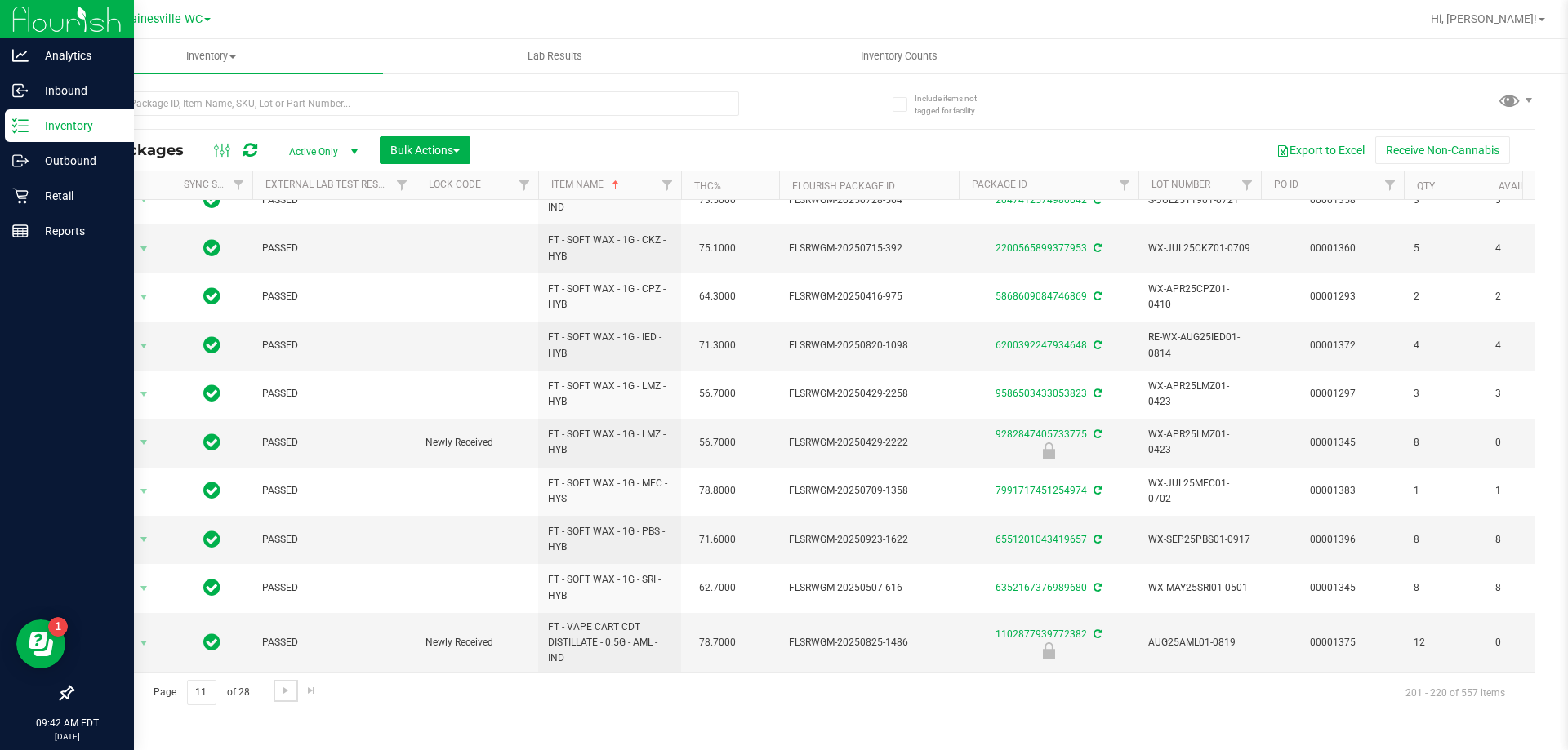
scroll to position [521, 0]
click at [287, 693] on span "Go to the next page" at bounding box center [286, 690] width 13 height 13
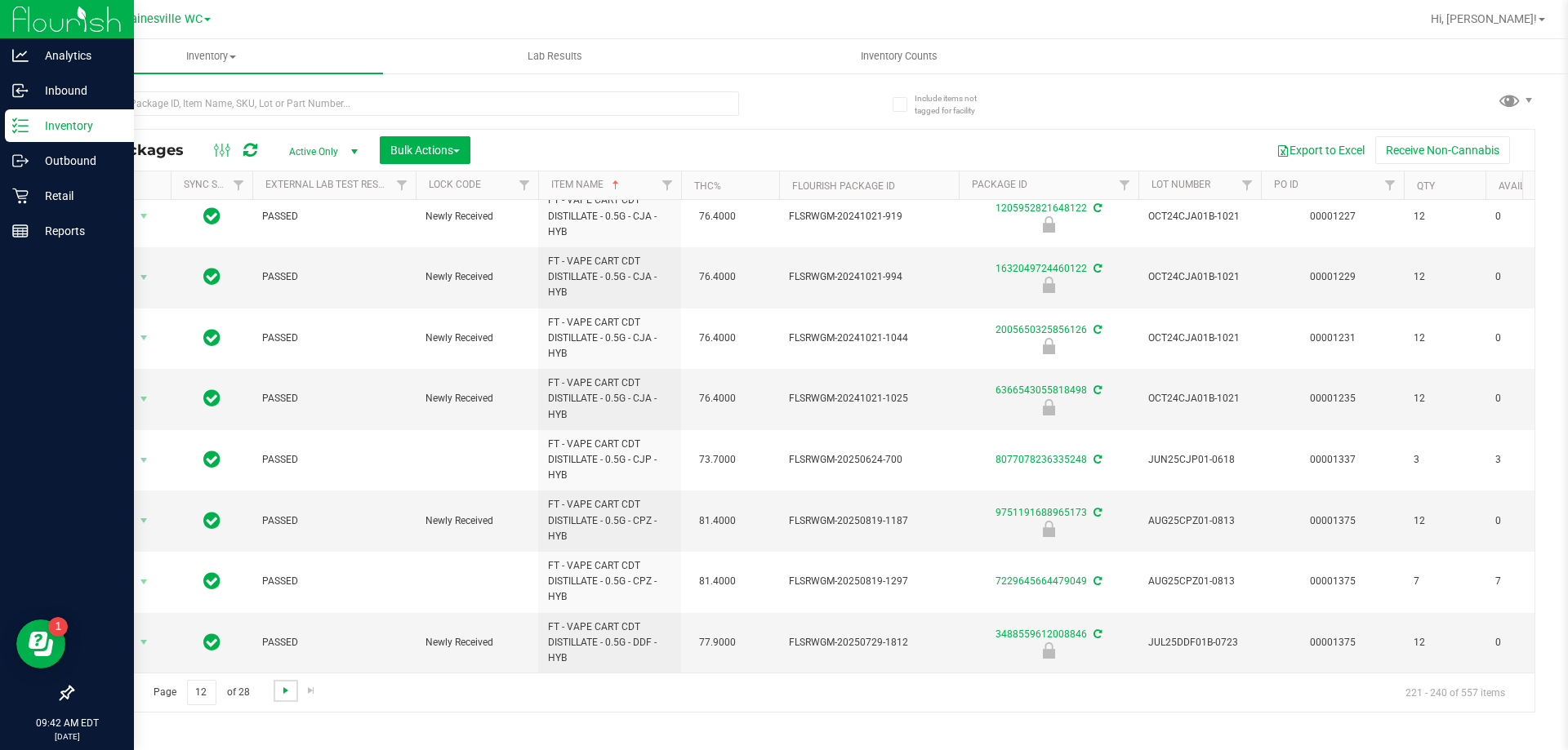
scroll to position [757, 0]
click at [285, 700] on link "Go to the next page" at bounding box center [285, 690] width 24 height 22
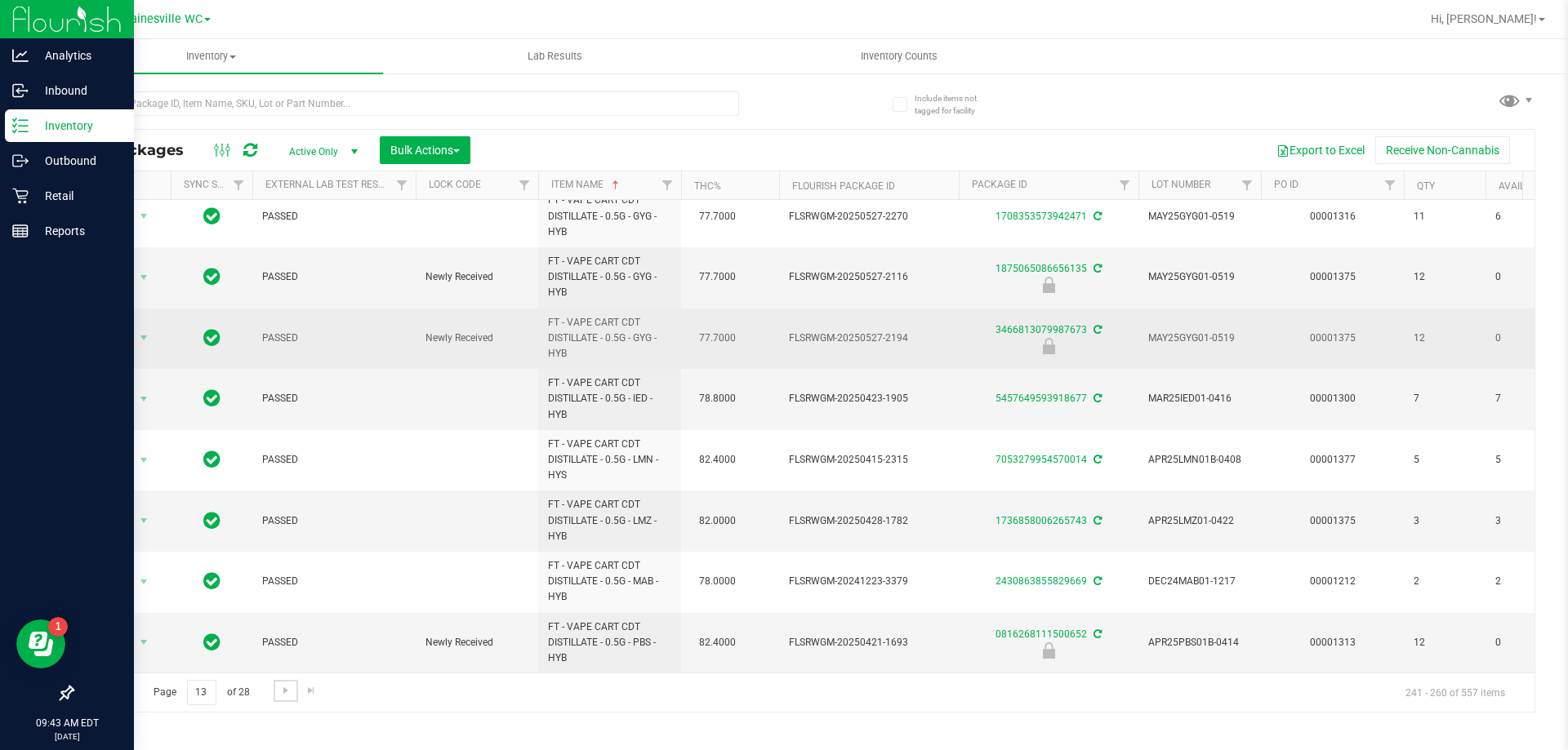
scroll to position [757, 0]
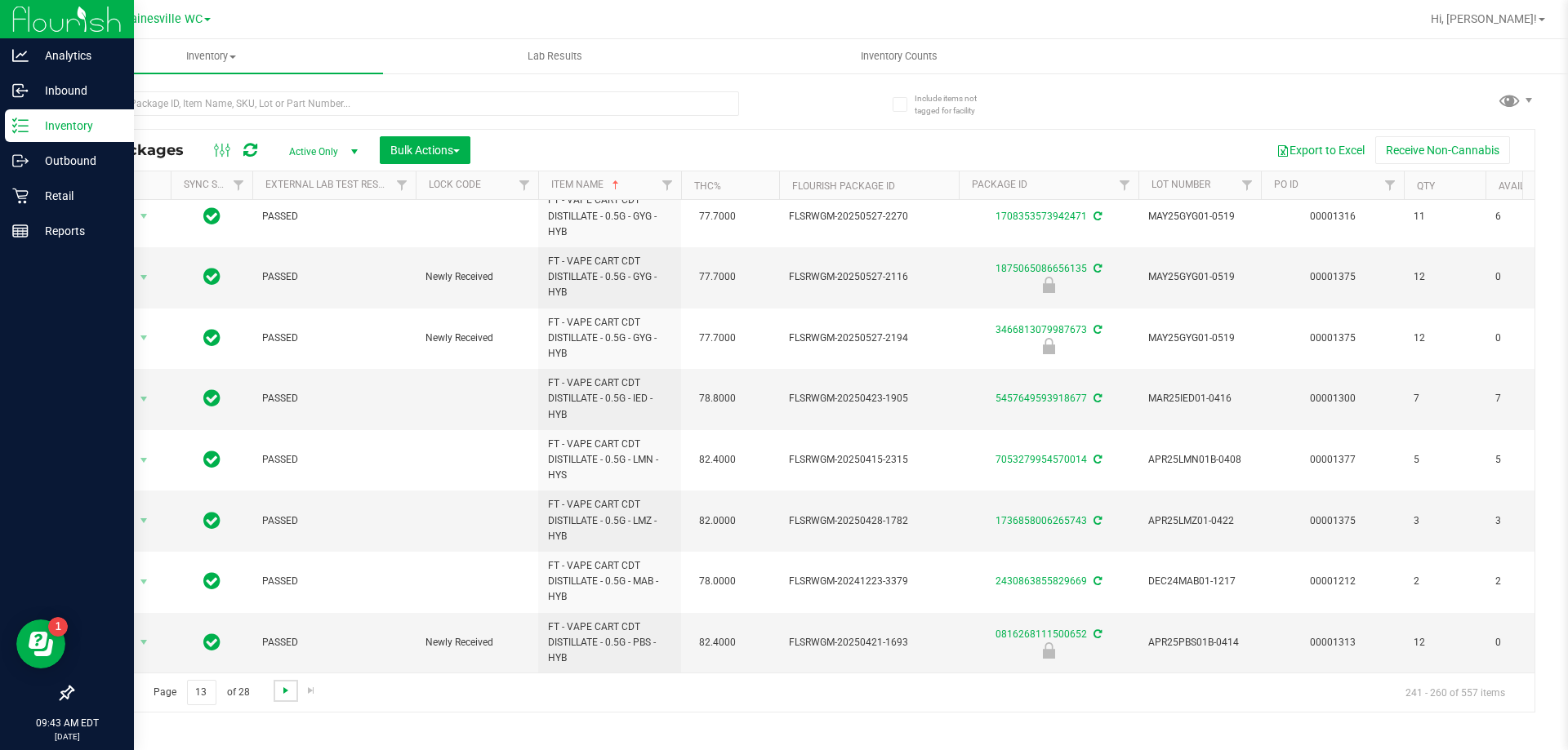
click at [283, 695] on span "Go to the next page" at bounding box center [286, 690] width 13 height 13
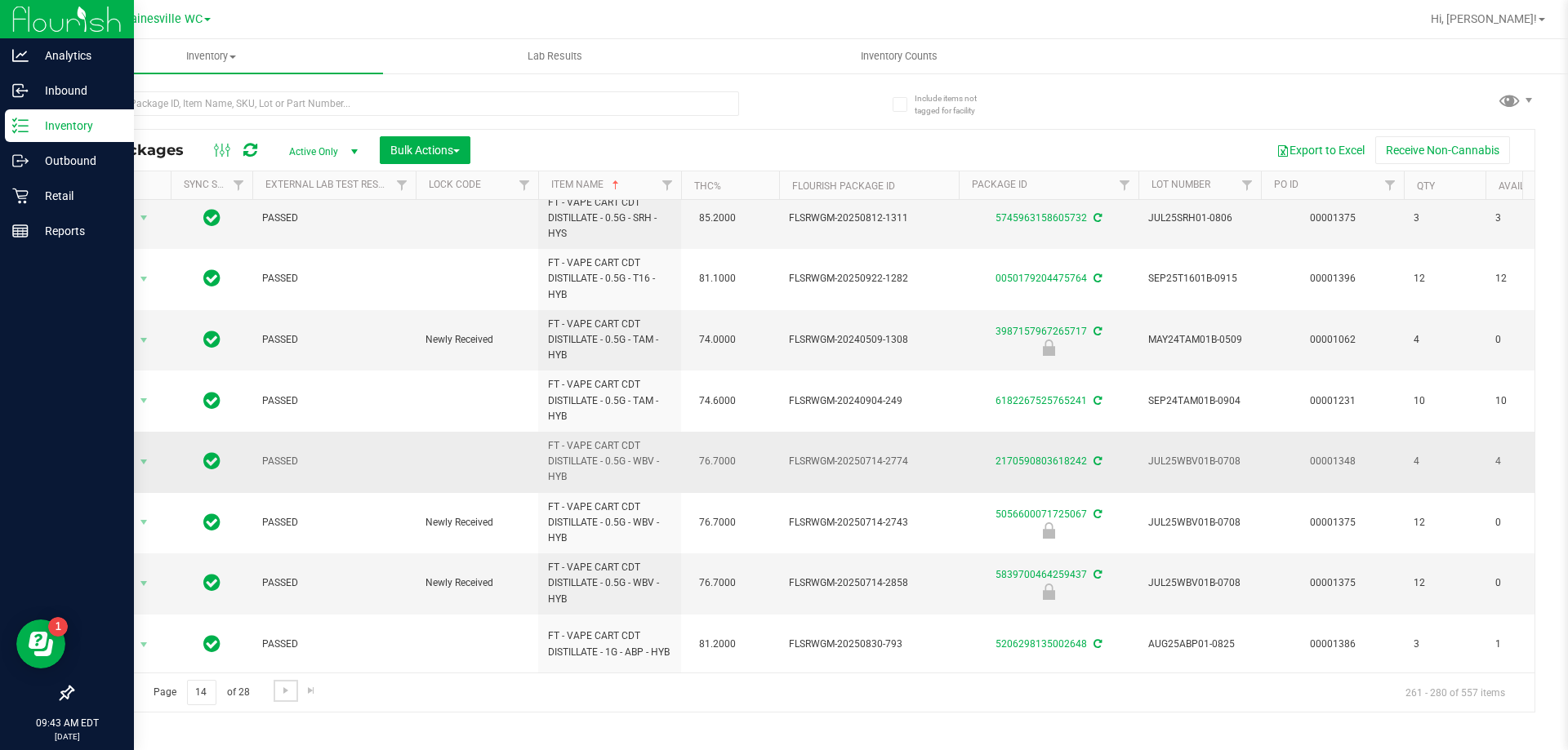
scroll to position [724, 0]
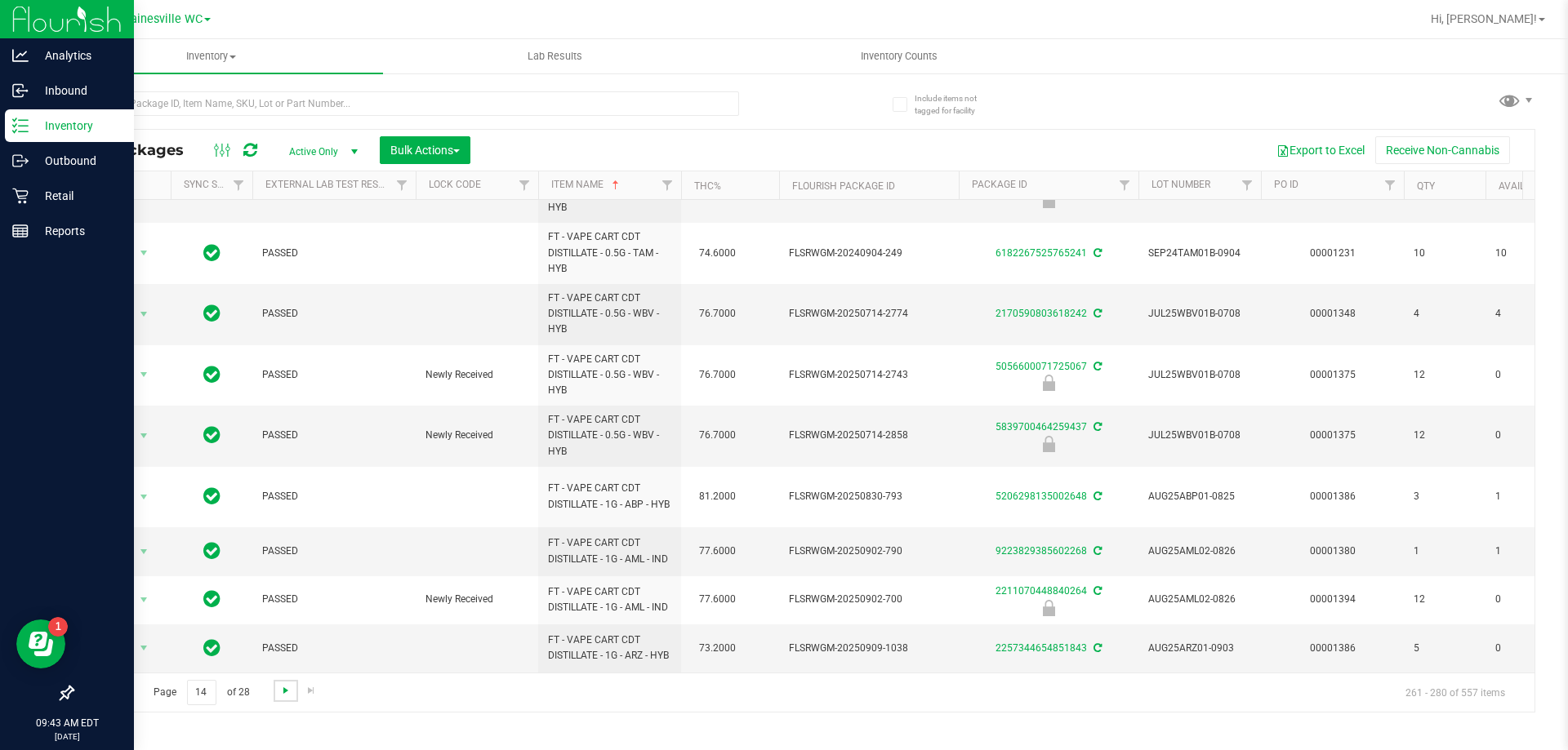
click at [287, 688] on span "Go to the next page" at bounding box center [286, 690] width 13 height 13
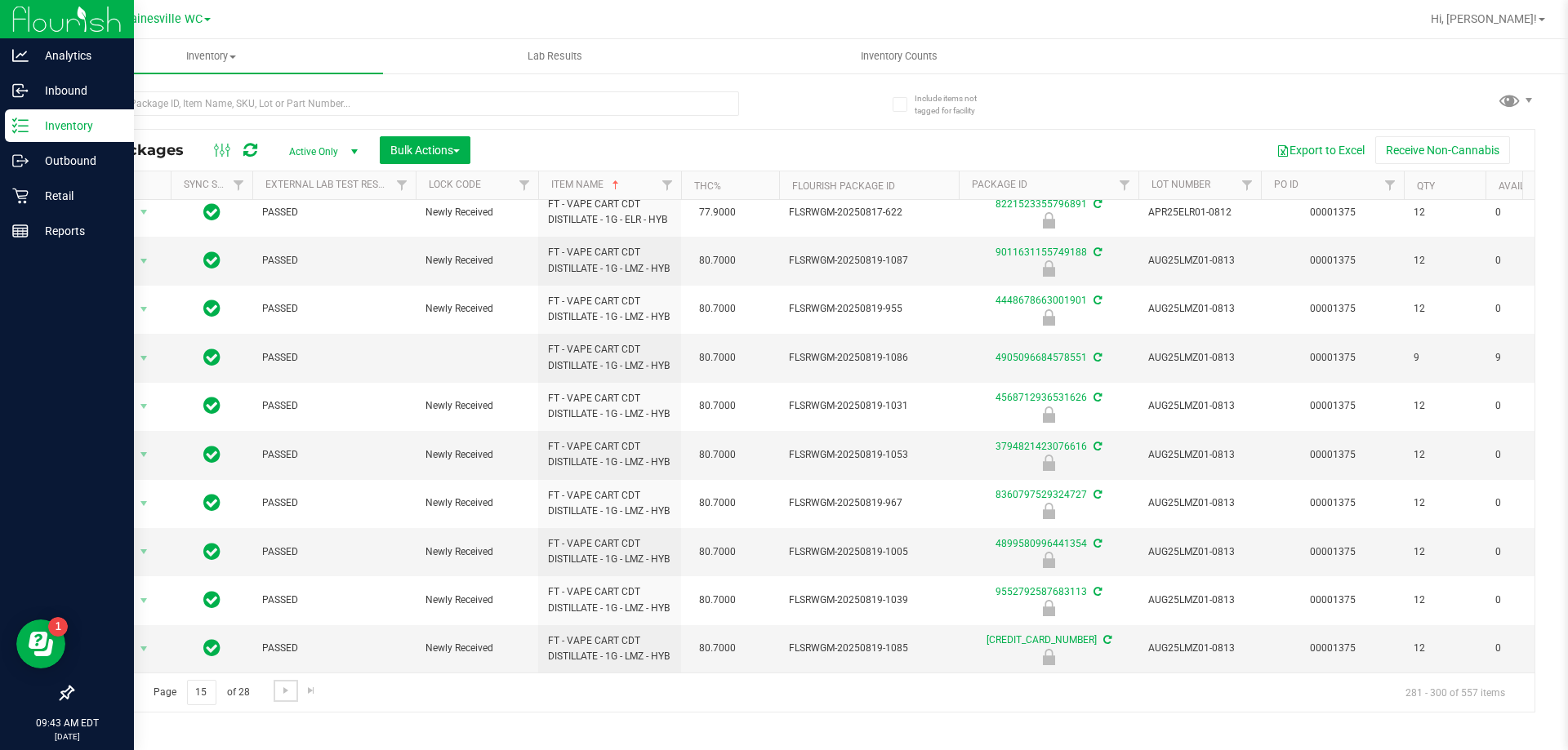
scroll to position [695, 0]
click at [284, 686] on span "Go to the next page" at bounding box center [286, 690] width 13 height 13
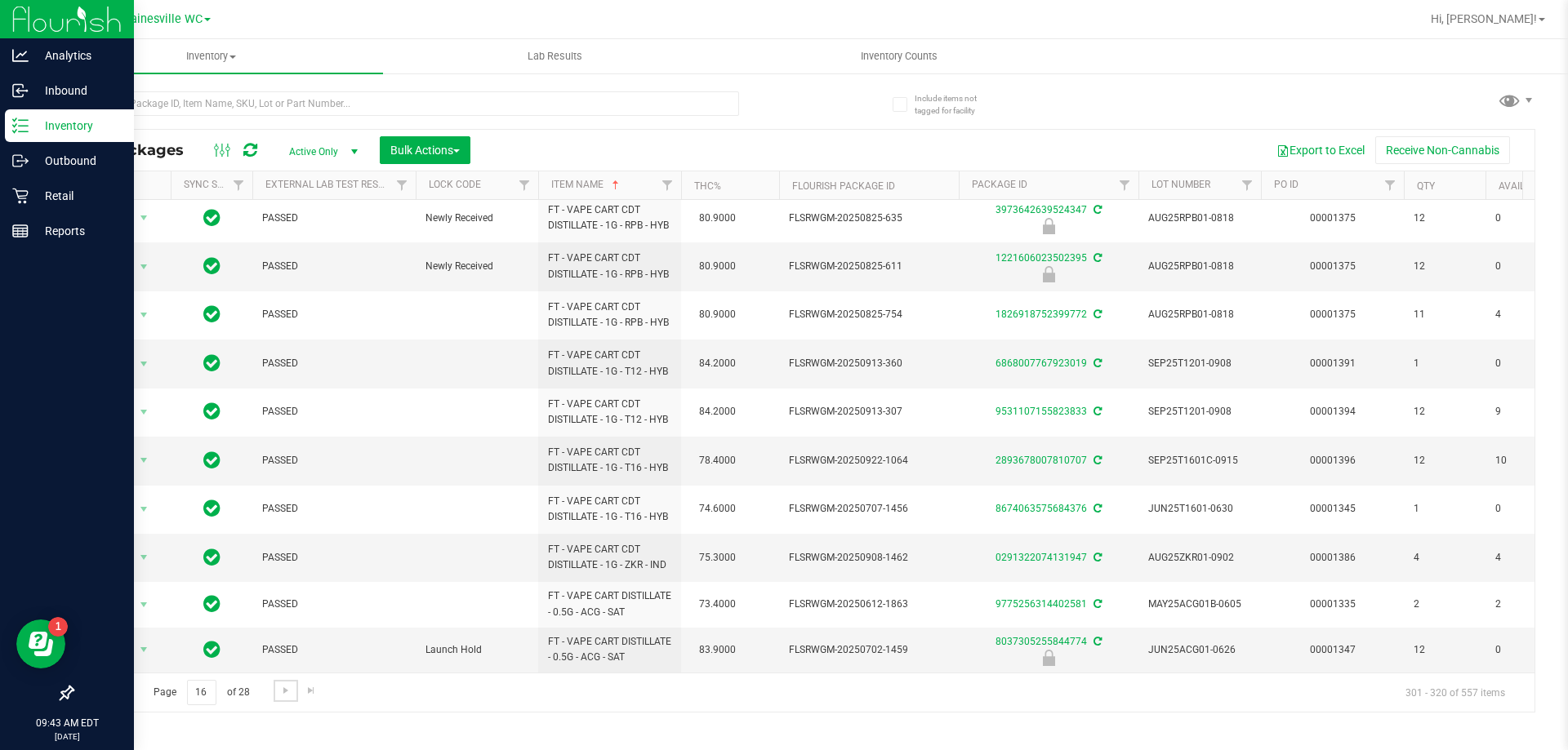
scroll to position [627, 0]
click at [281, 703] on div "Page 16 of 28 301 - 320 of 557 items" at bounding box center [803, 692] width 1461 height 39
click at [280, 693] on span "Go to the next page" at bounding box center [286, 690] width 13 height 13
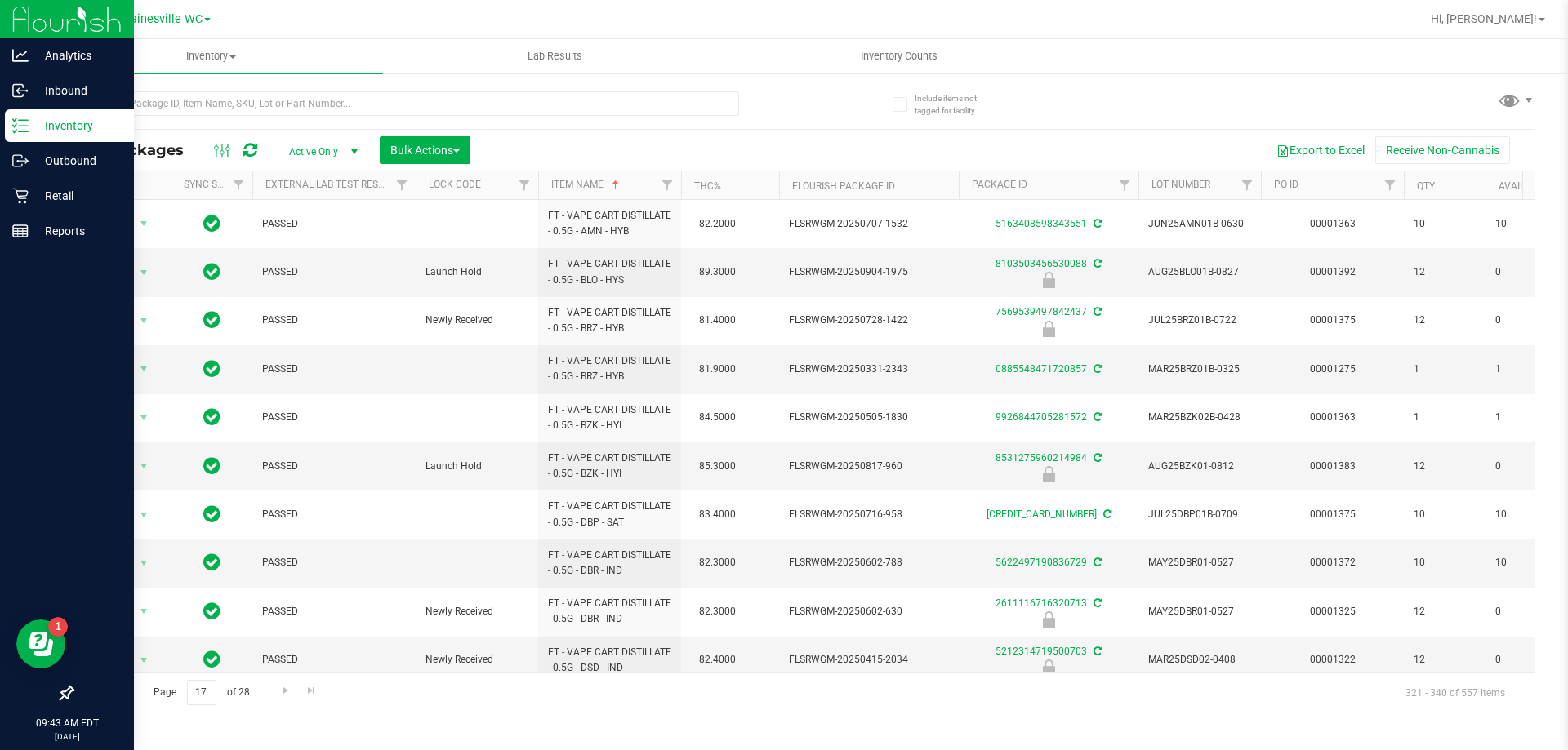
click at [114, 690] on span "Go to the previous page" at bounding box center [117, 690] width 13 height 13
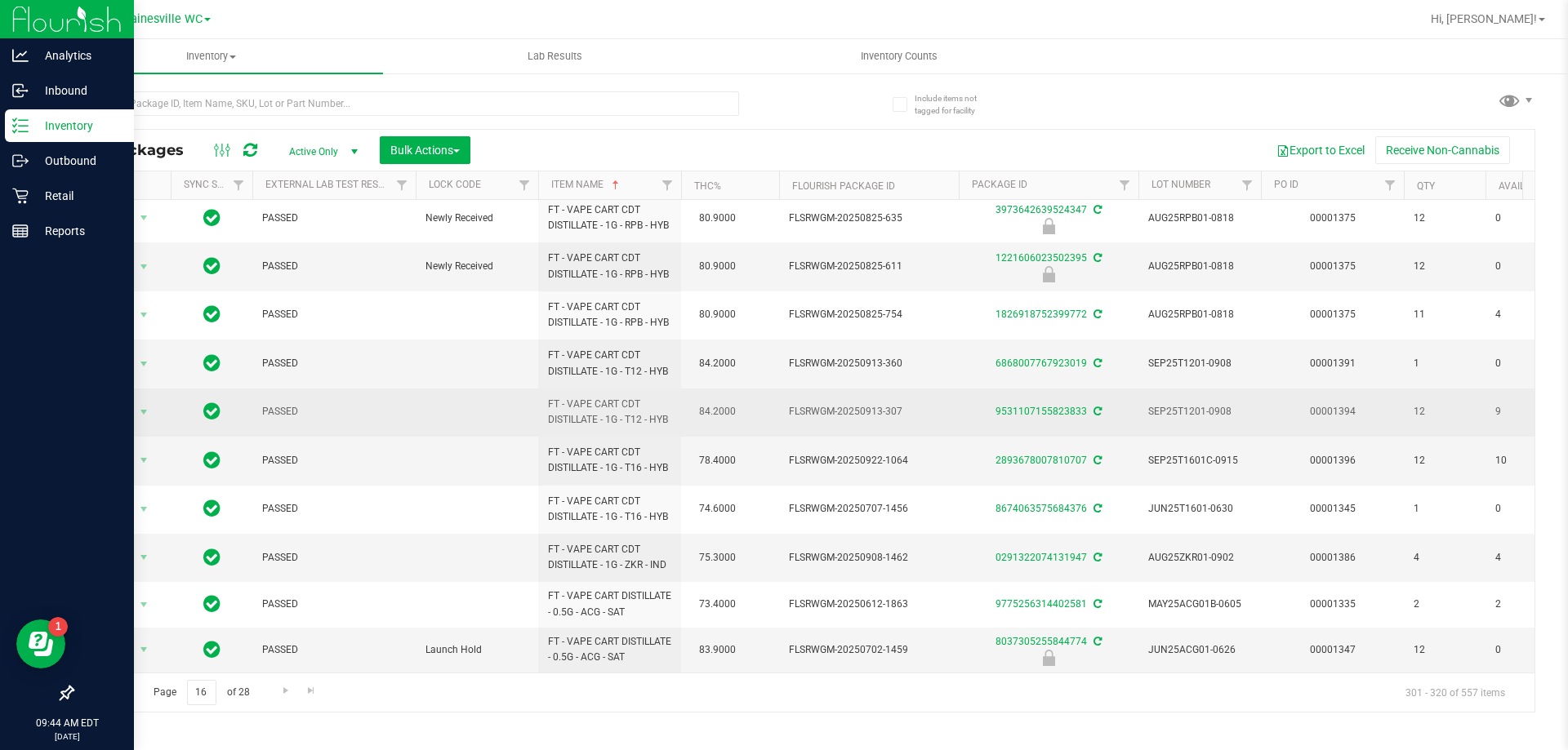
scroll to position [627, 0]
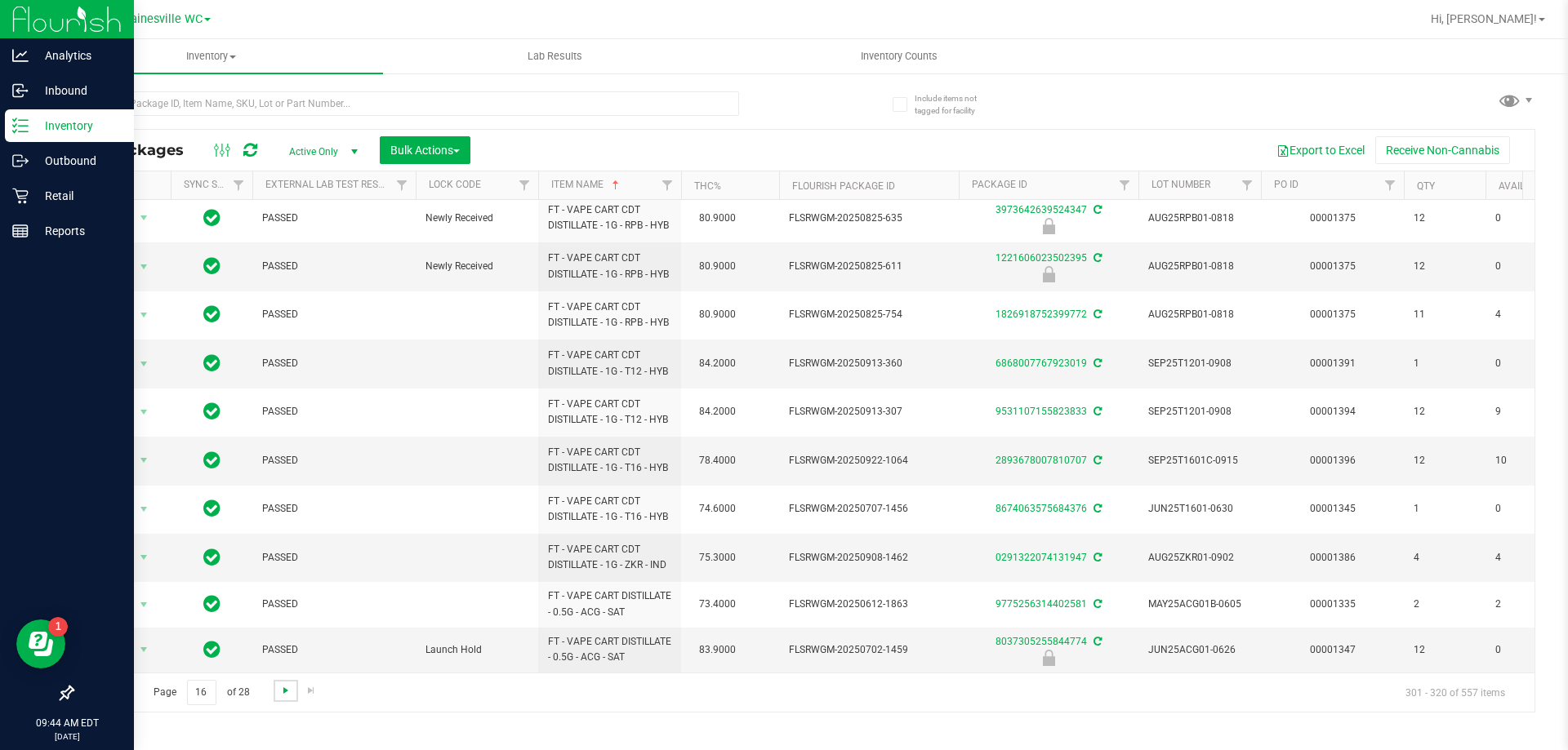
click at [285, 695] on span "Go to the next page" at bounding box center [286, 690] width 13 height 13
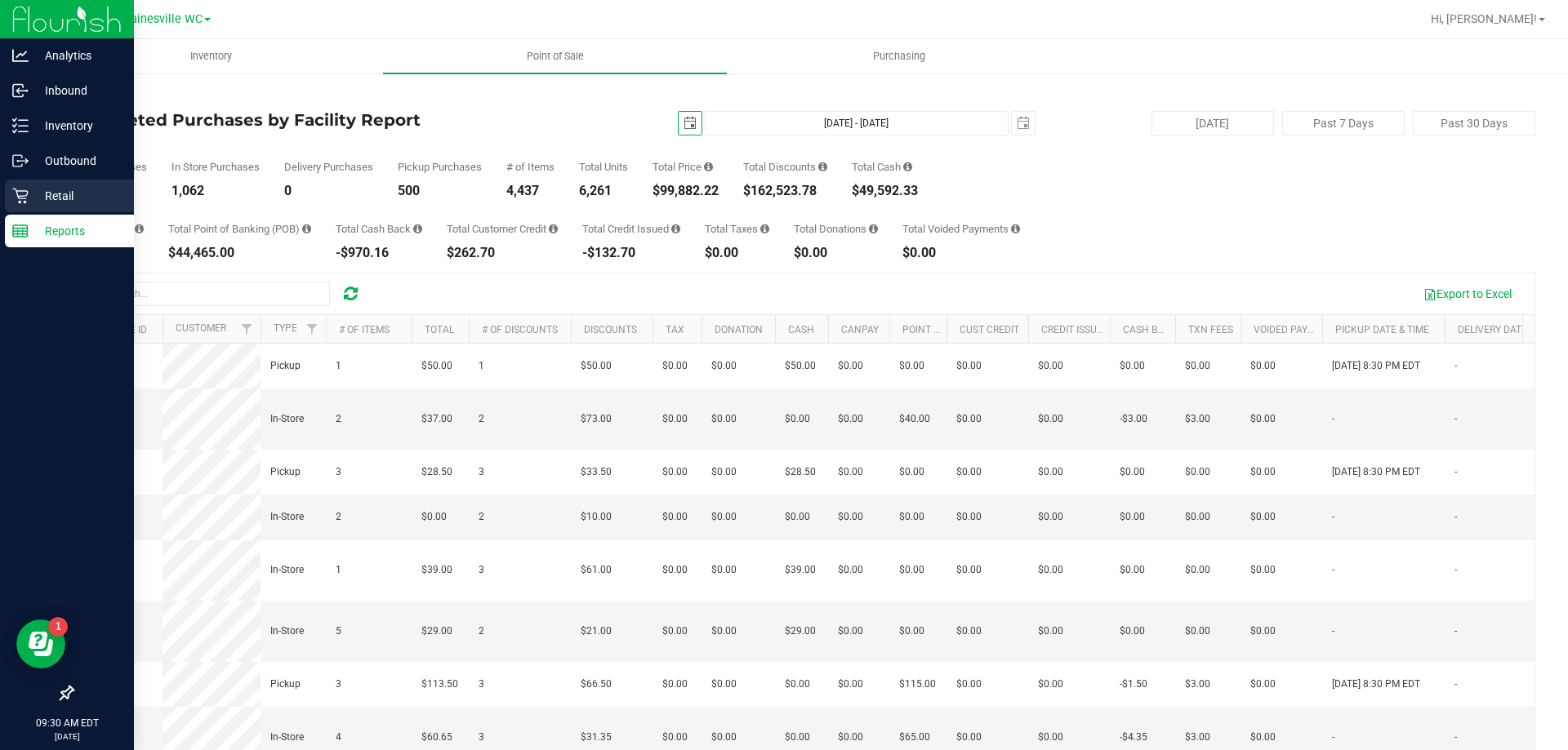
click at [34, 200] on p "Retail" at bounding box center [78, 196] width 98 height 20
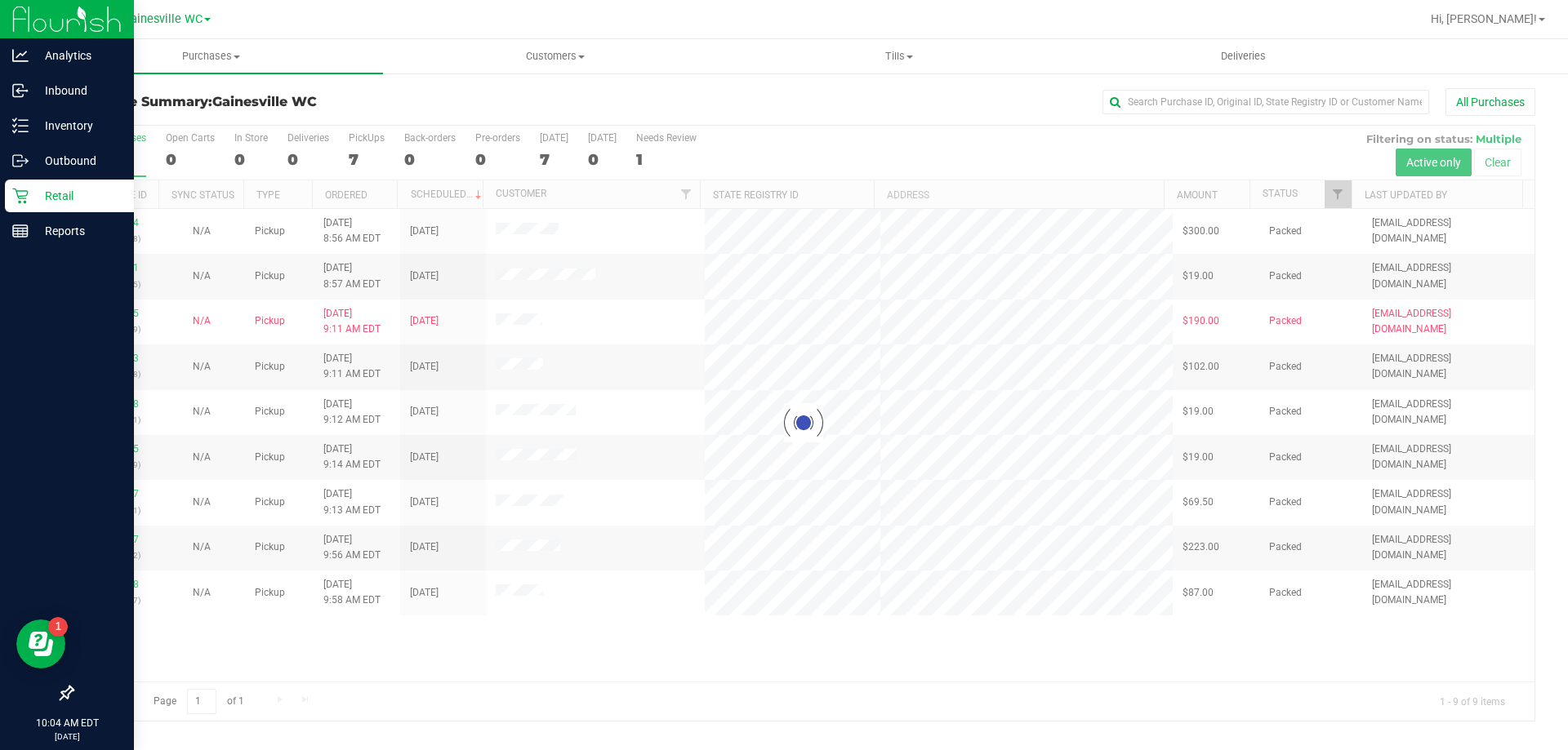
click at [48, 200] on p "Retail" at bounding box center [78, 196] width 98 height 20
